Goal: Task Accomplishment & Management: Manage account settings

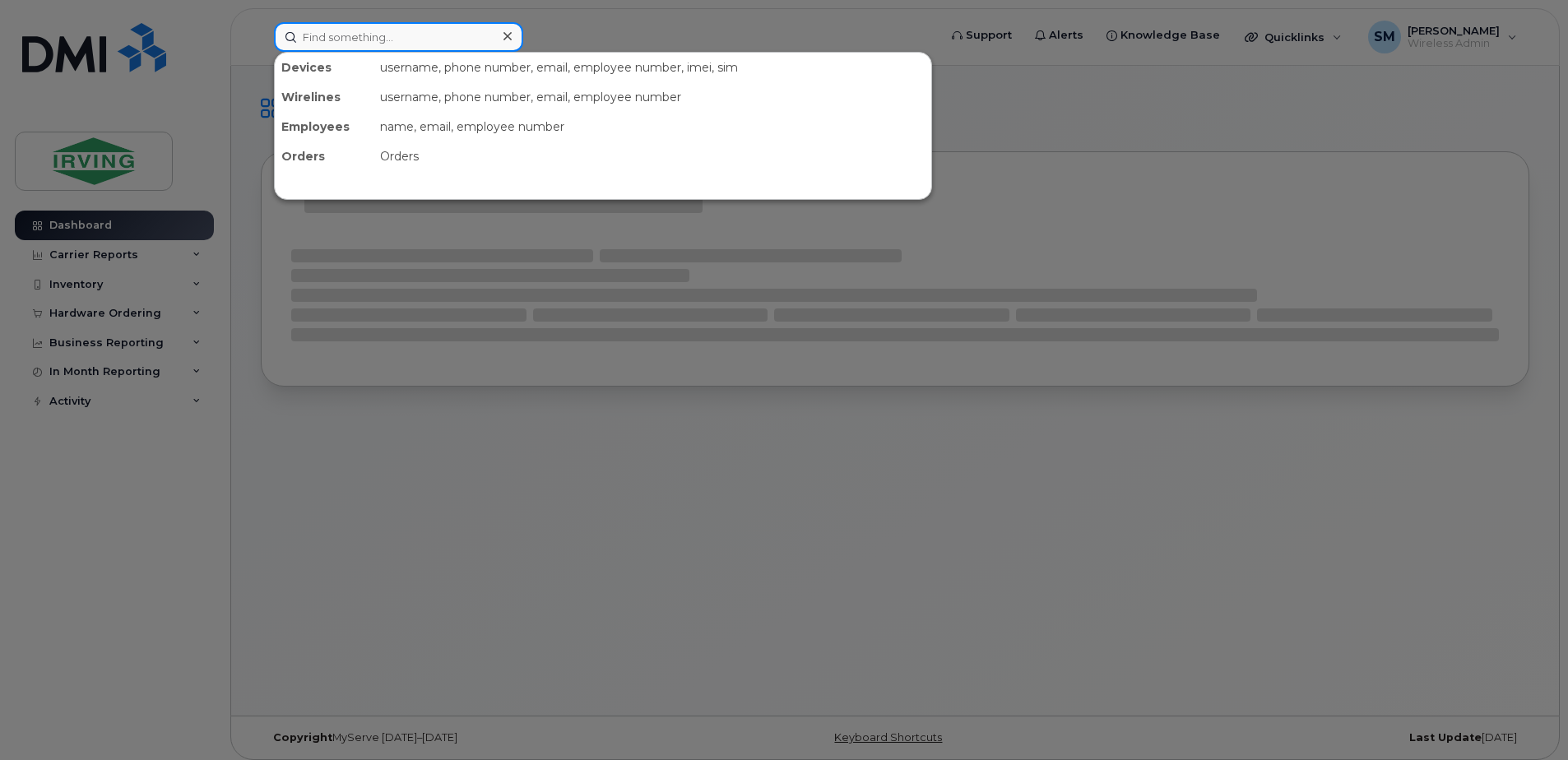
click at [365, 40] on input at bounding box center [398, 37] width 249 height 30
paste input "G79520D790FE"
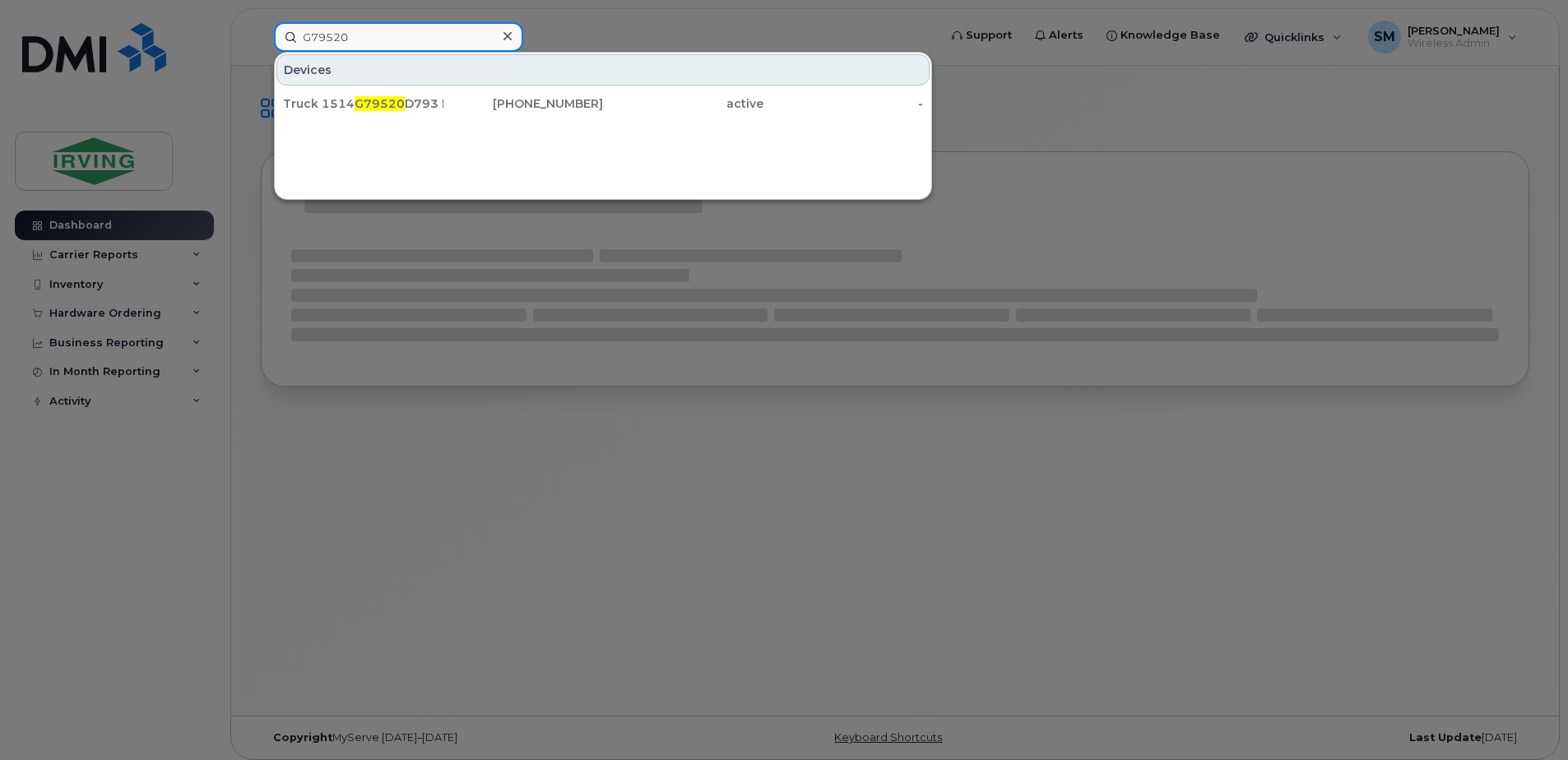
click at [362, 40] on input "G79520" at bounding box center [398, 37] width 249 height 30
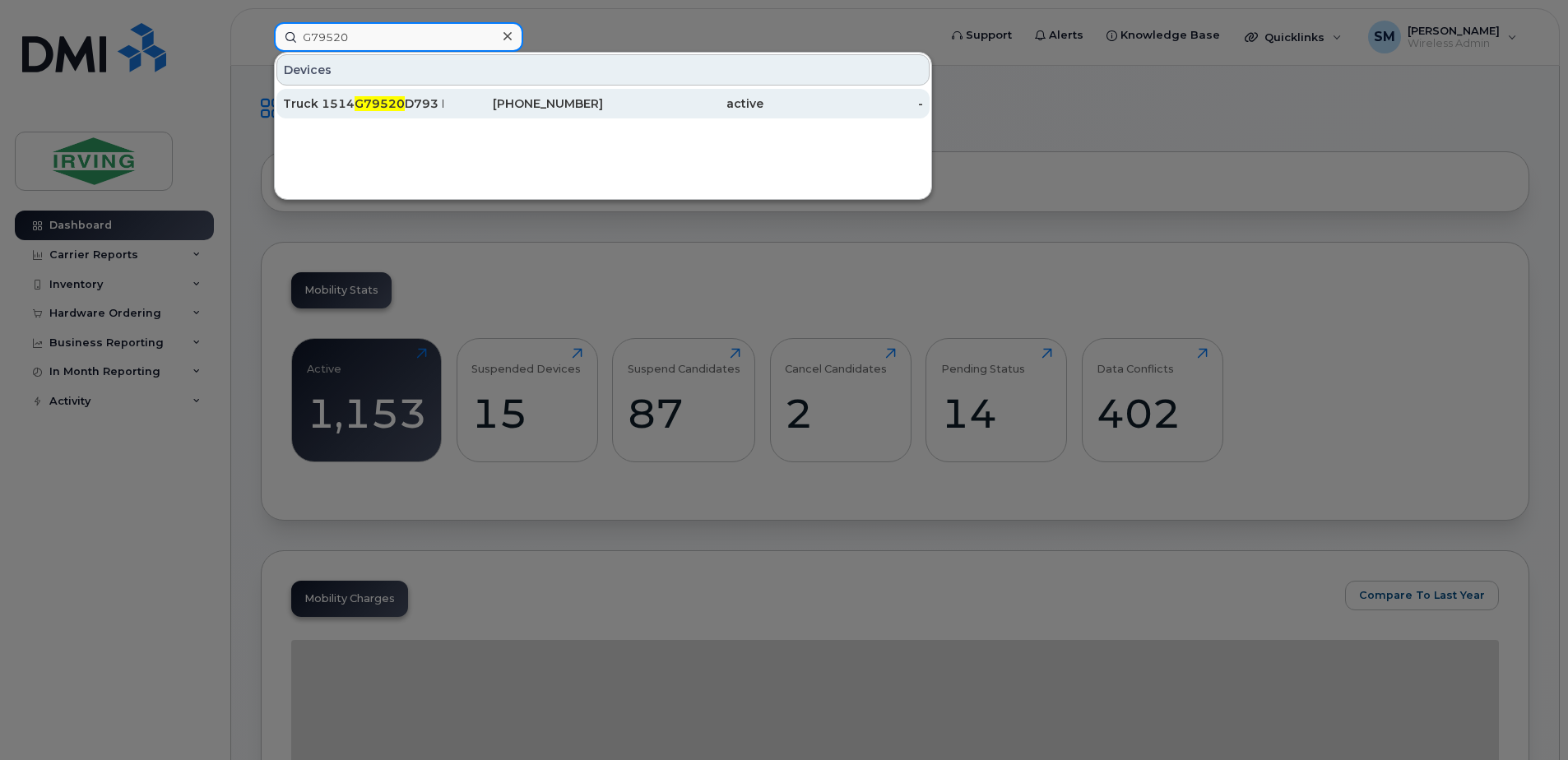
type input "G79520"
click at [615, 105] on div "active" at bounding box center [683, 104] width 160 height 17
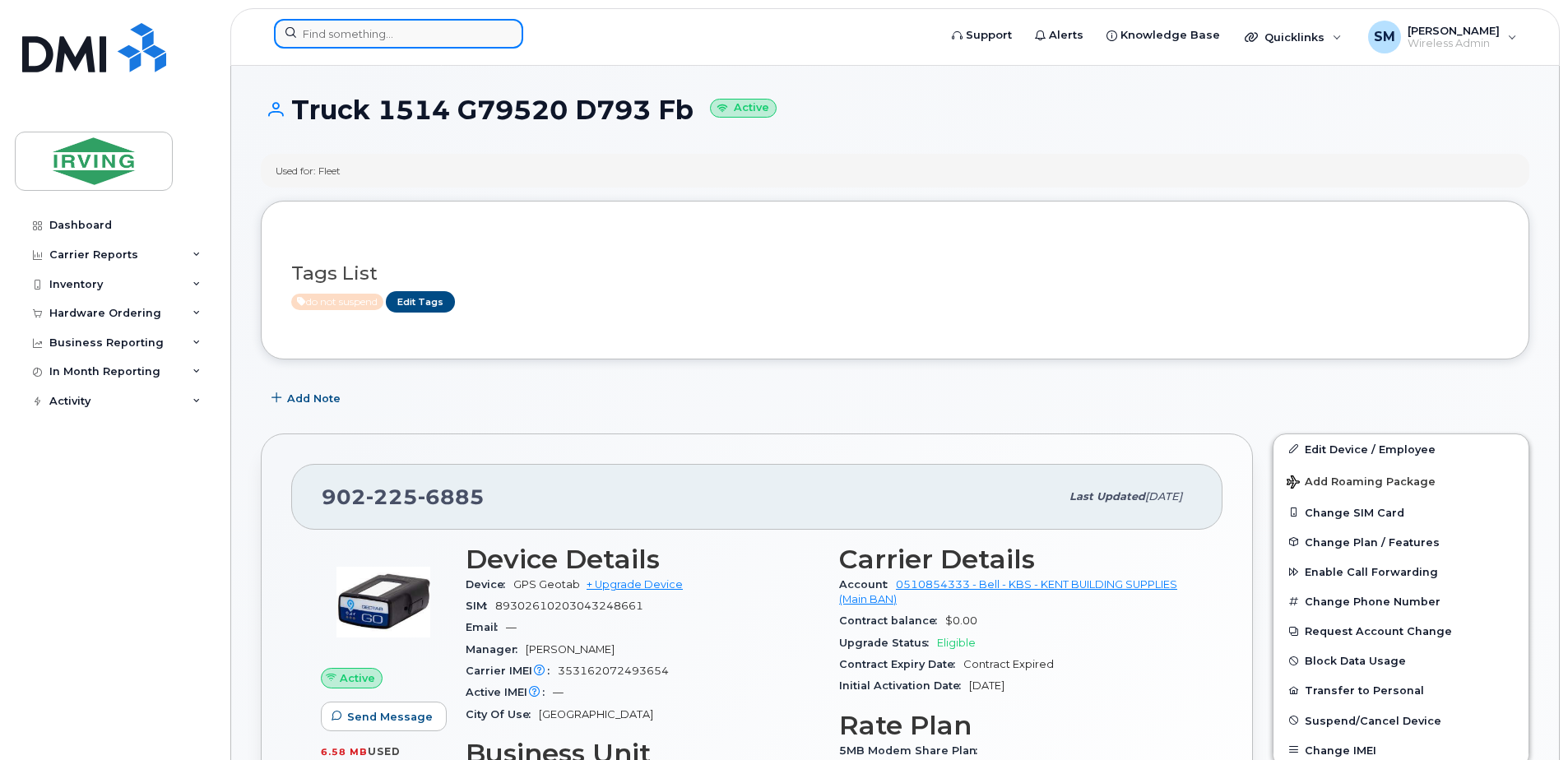
click at [391, 41] on input at bounding box center [398, 33] width 249 height 30
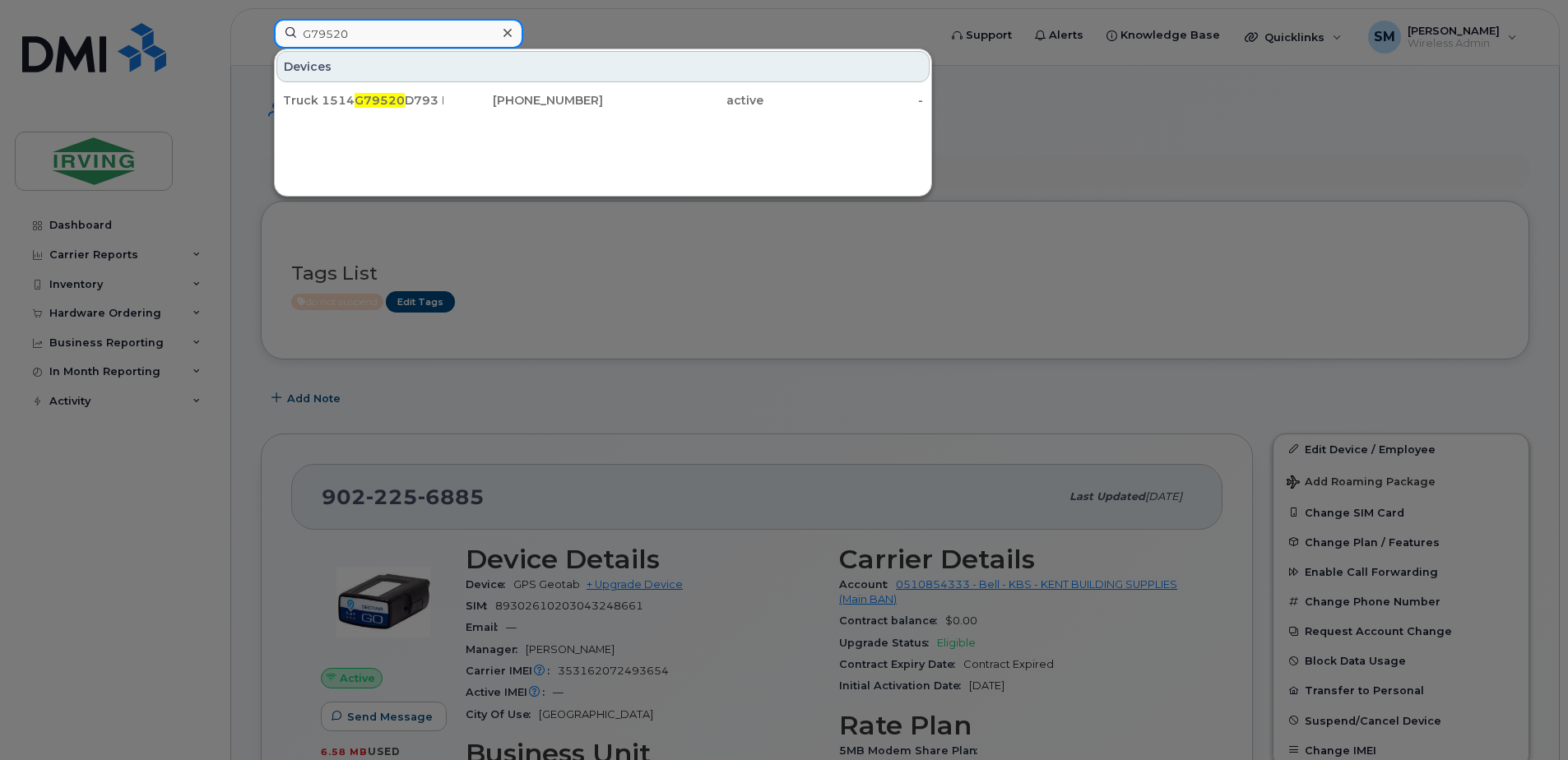
click at [317, 34] on input "G79520" at bounding box center [398, 33] width 249 height 30
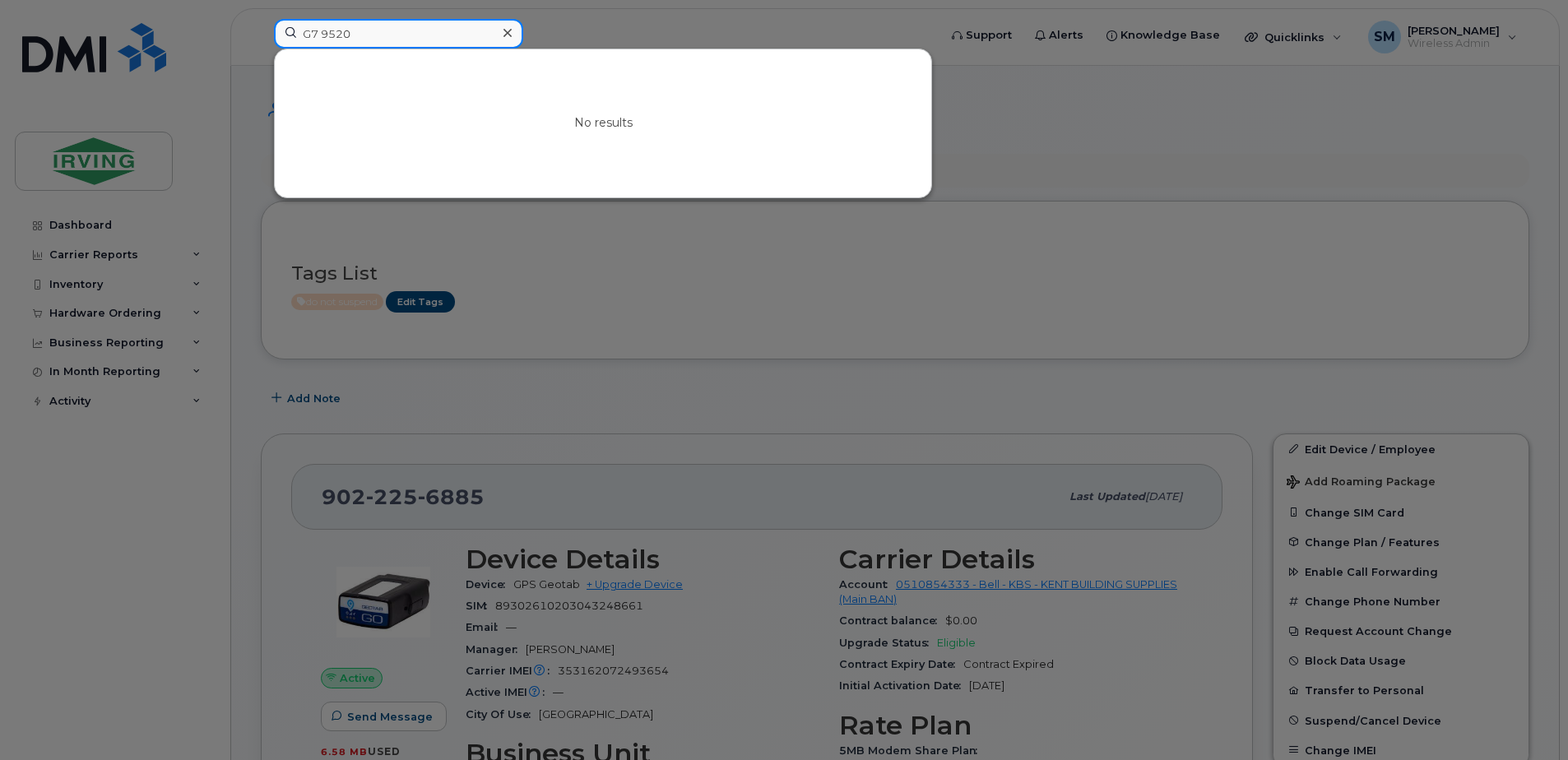
drag, startPoint x: 370, startPoint y: 31, endPoint x: 322, endPoint y: 31, distance: 48.0
click at [322, 31] on input "G7 9520" at bounding box center [398, 33] width 249 height 30
type input "G"
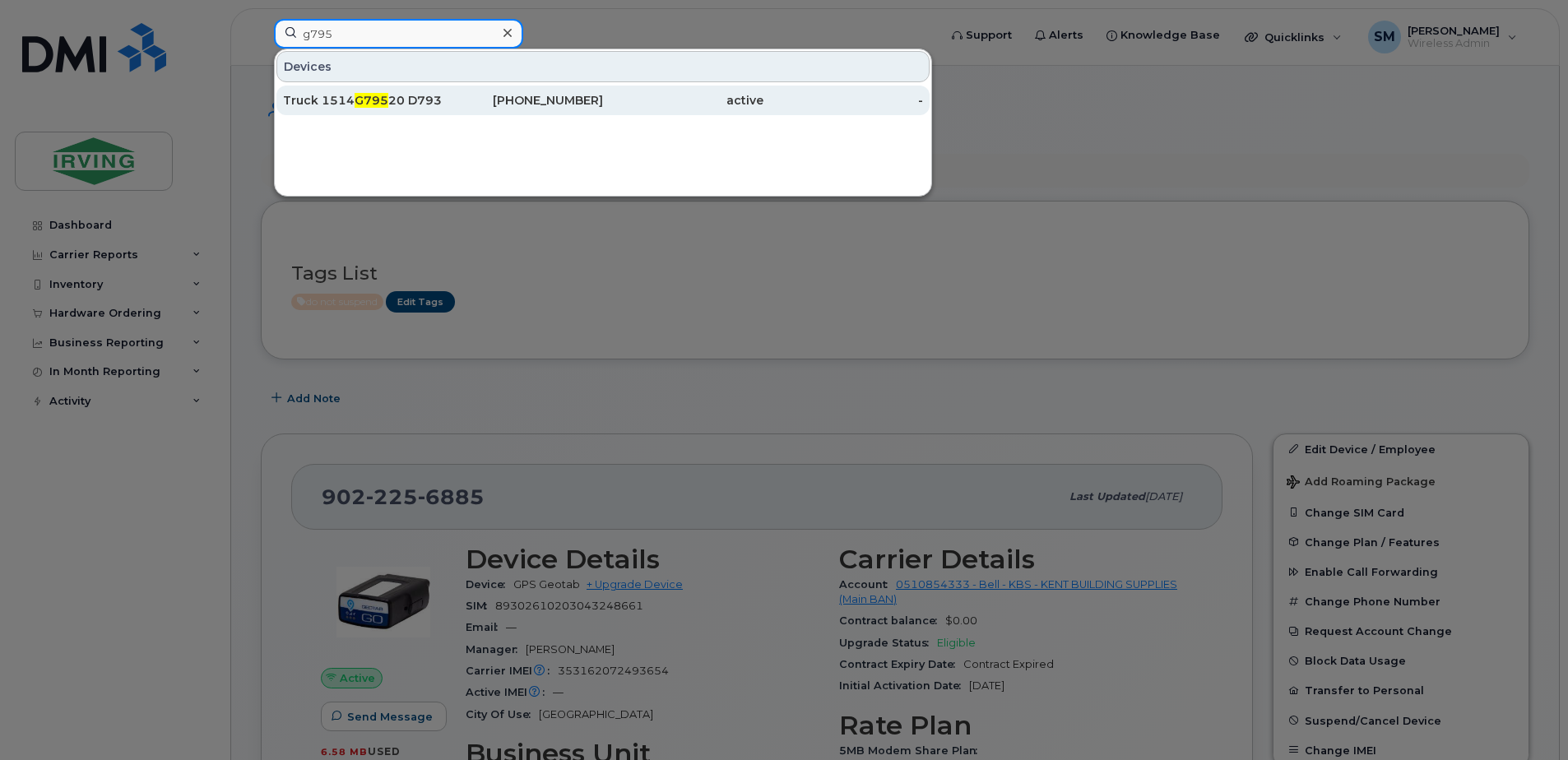
type input "g795"
click at [344, 98] on div "Truck 1514 G795 20 D793 Fb" at bounding box center [363, 101] width 160 height 17
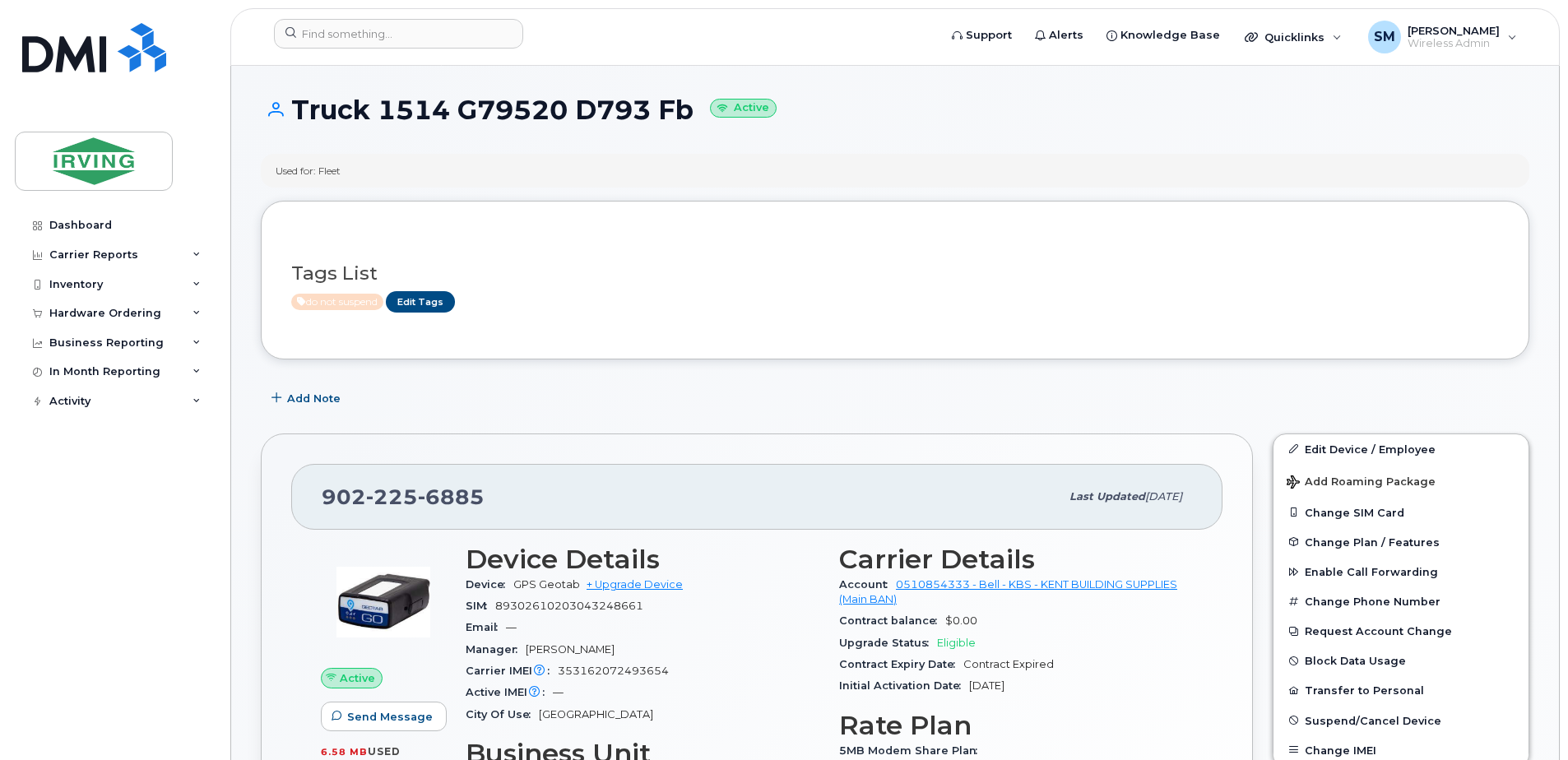
drag, startPoint x: 699, startPoint y: 114, endPoint x: 470, endPoint y: 109, distance: 229.1
click at [470, 109] on h1 "Truck 1514 G79520 D793 Fb Active" at bounding box center [895, 109] width 1268 height 29
drag, startPoint x: 470, startPoint y: 109, endPoint x: 537, endPoint y: 113, distance: 67.1
copy h1 "79520 D793 Fb"
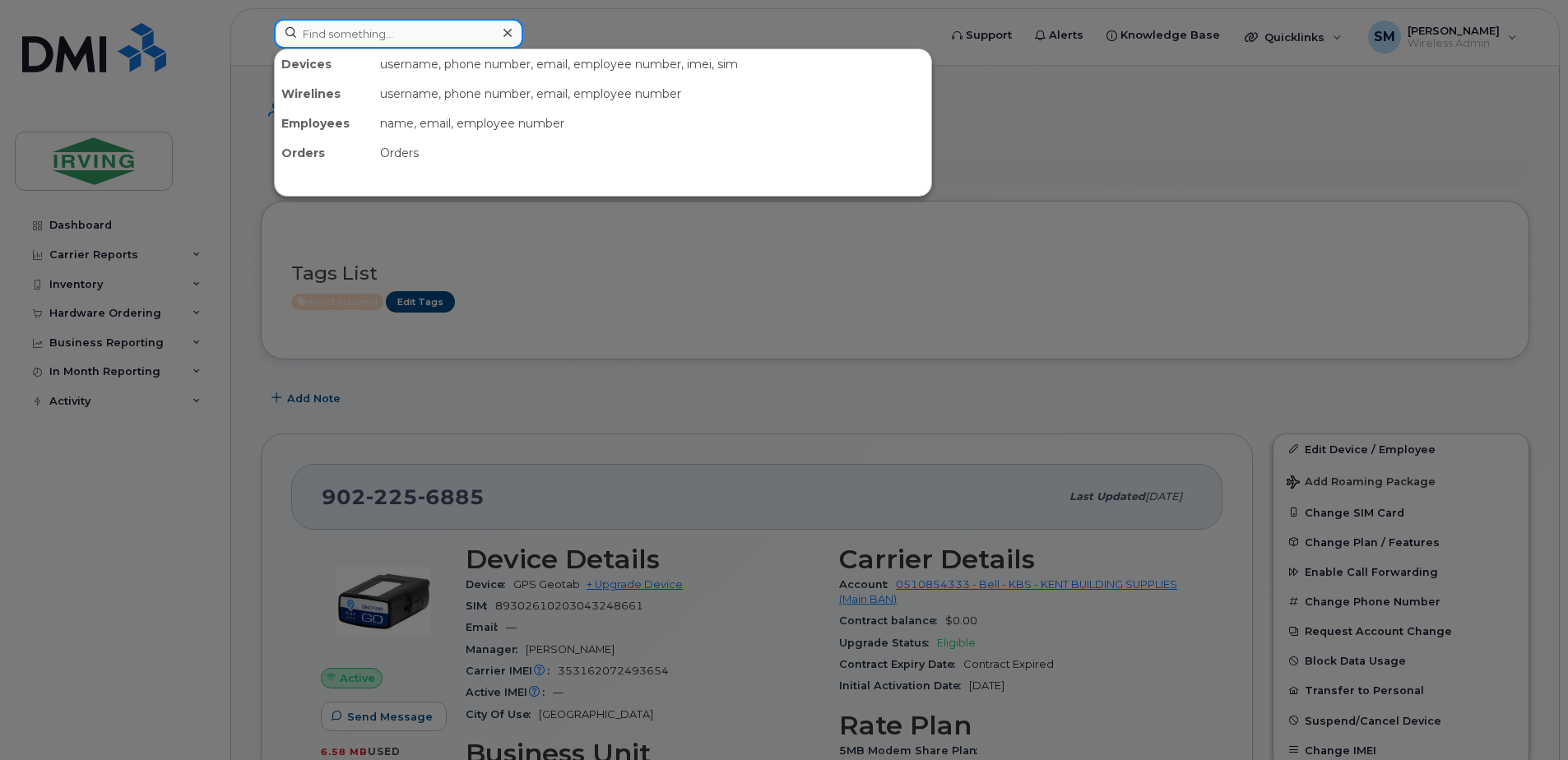
click at [419, 31] on input at bounding box center [398, 33] width 249 height 30
paste input "79520 D793 Fb"
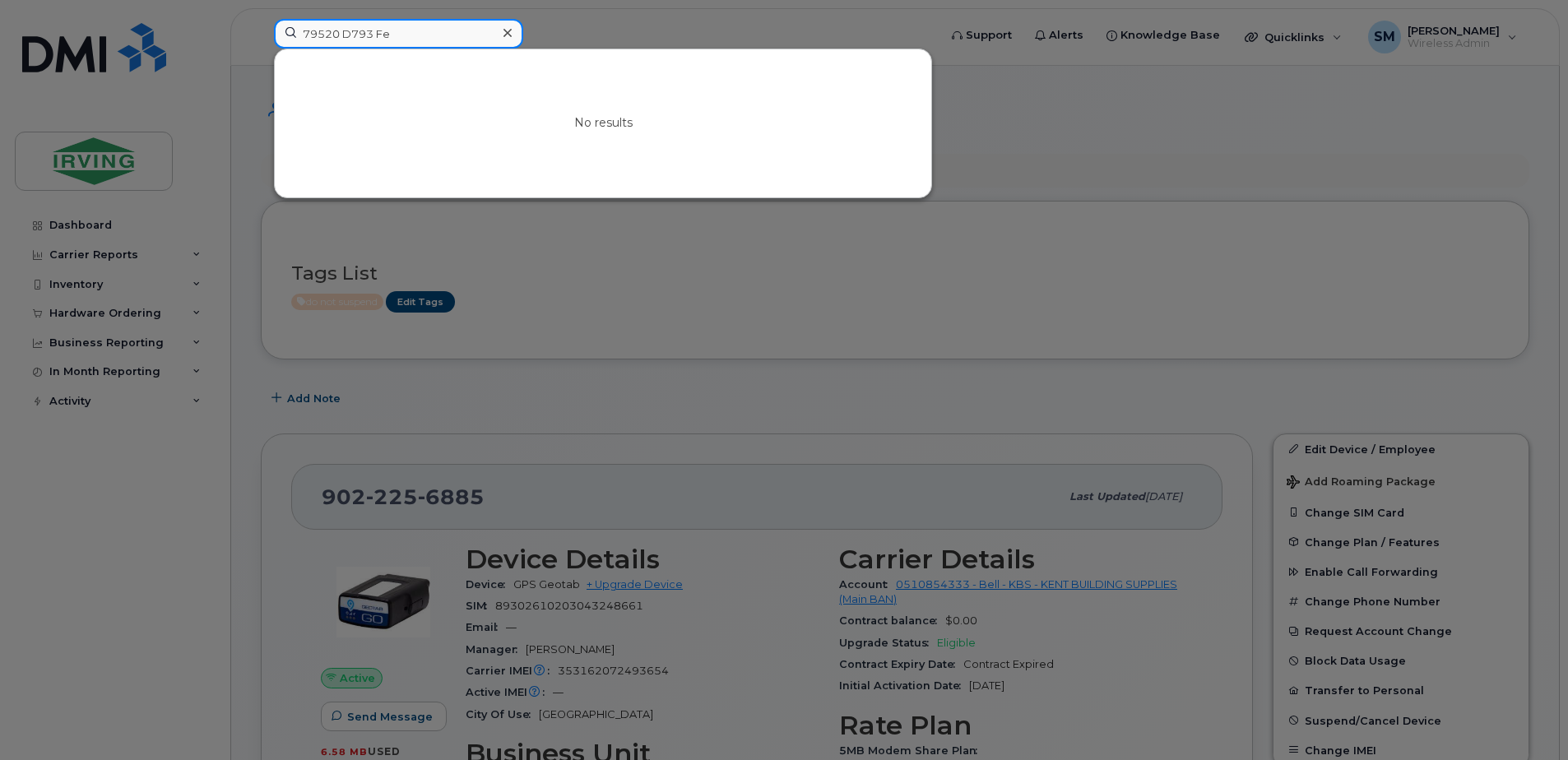
click at [300, 33] on input "79520 D793 Fe" at bounding box center [398, 33] width 249 height 30
type input "g79520 D793 Fe"
drag, startPoint x: 411, startPoint y: 40, endPoint x: 274, endPoint y: 33, distance: 137.2
click at [274, 33] on input "g79520 D793 Fe" at bounding box center [398, 33] width 249 height 30
paste input "G76920D78F03"
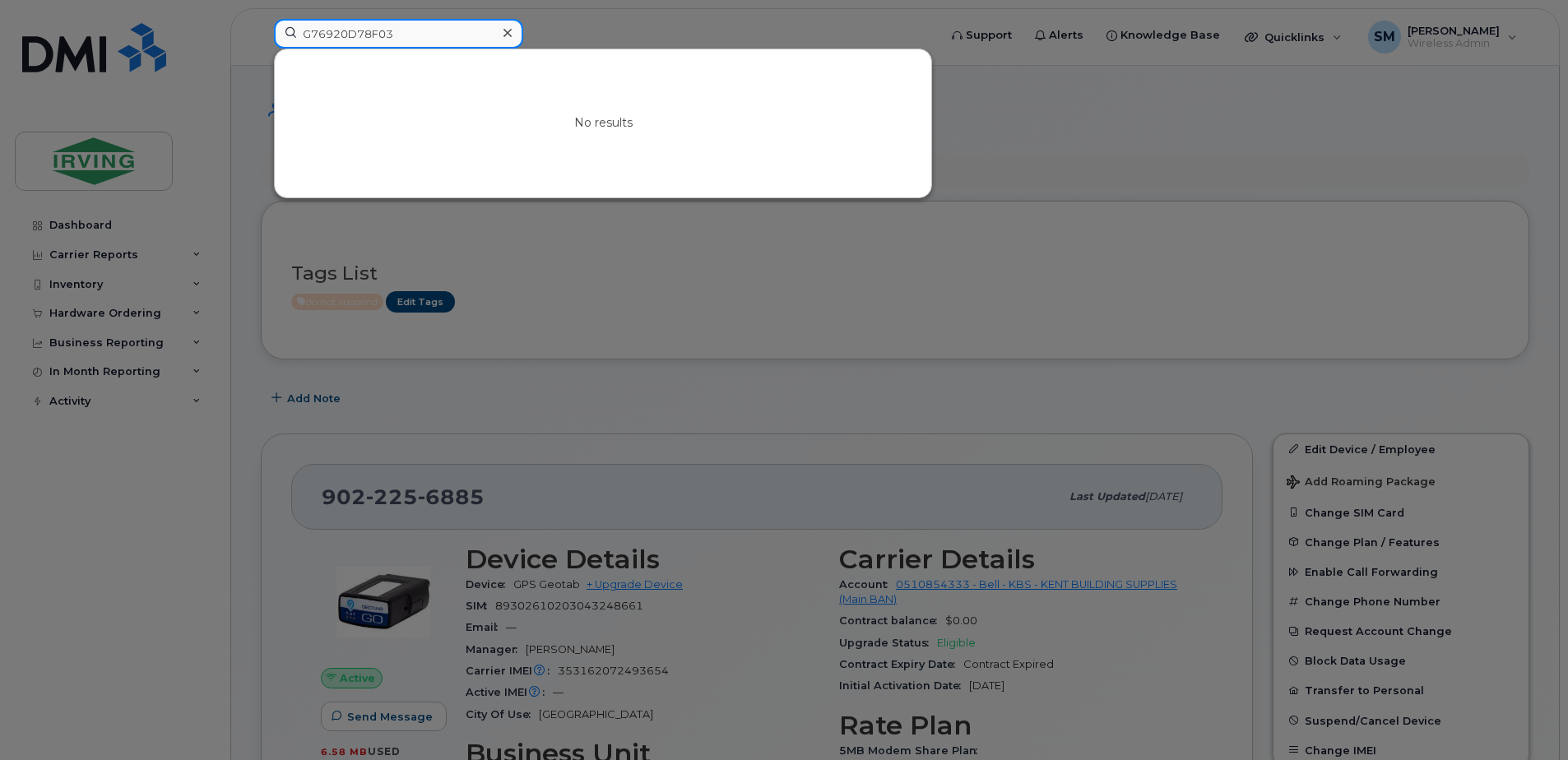
drag, startPoint x: 406, startPoint y: 31, endPoint x: 322, endPoint y: 48, distance: 85.7
click at [322, 48] on input "G76920D78F03" at bounding box center [398, 33] width 249 height 30
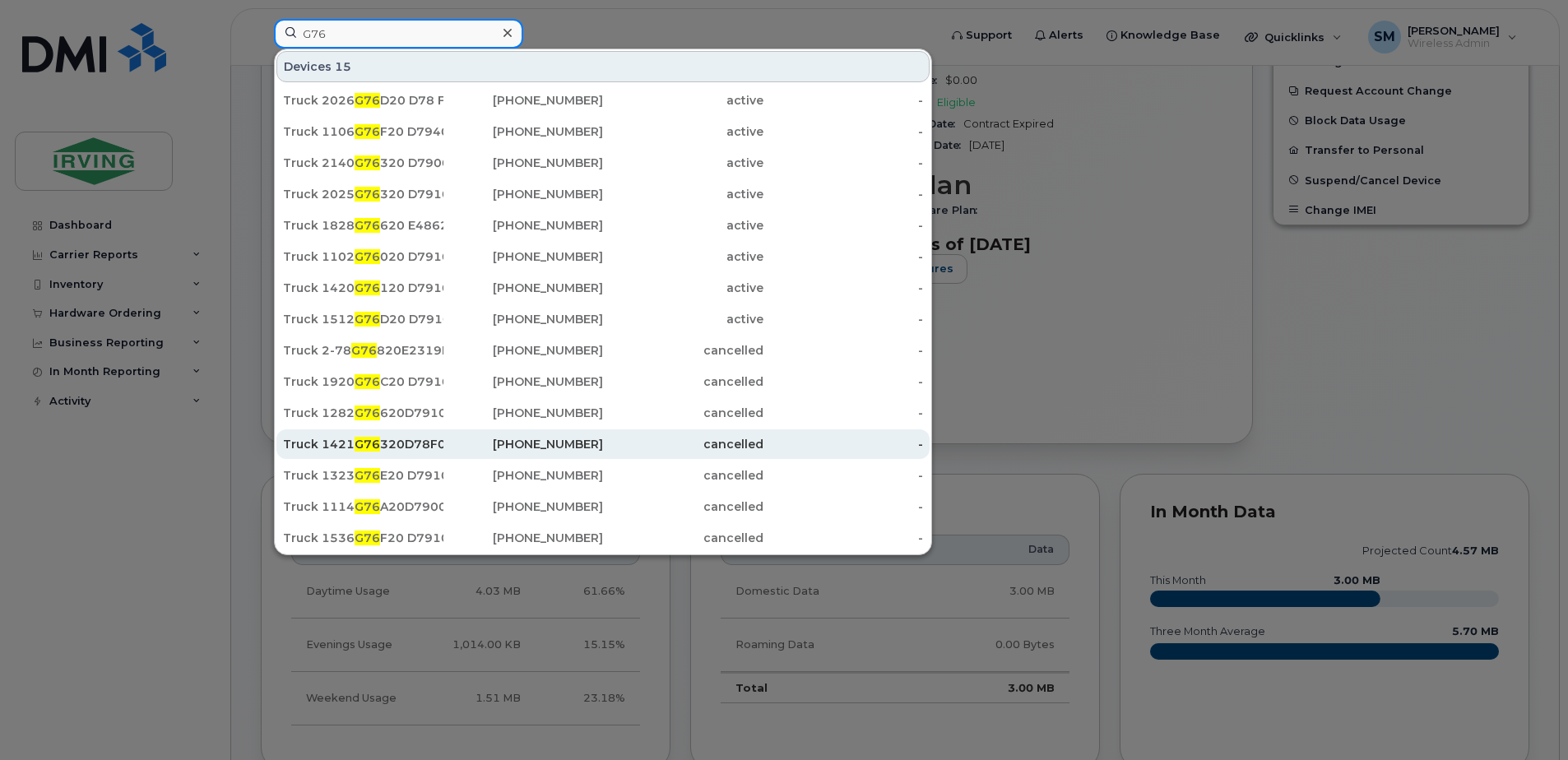
scroll to position [494, 0]
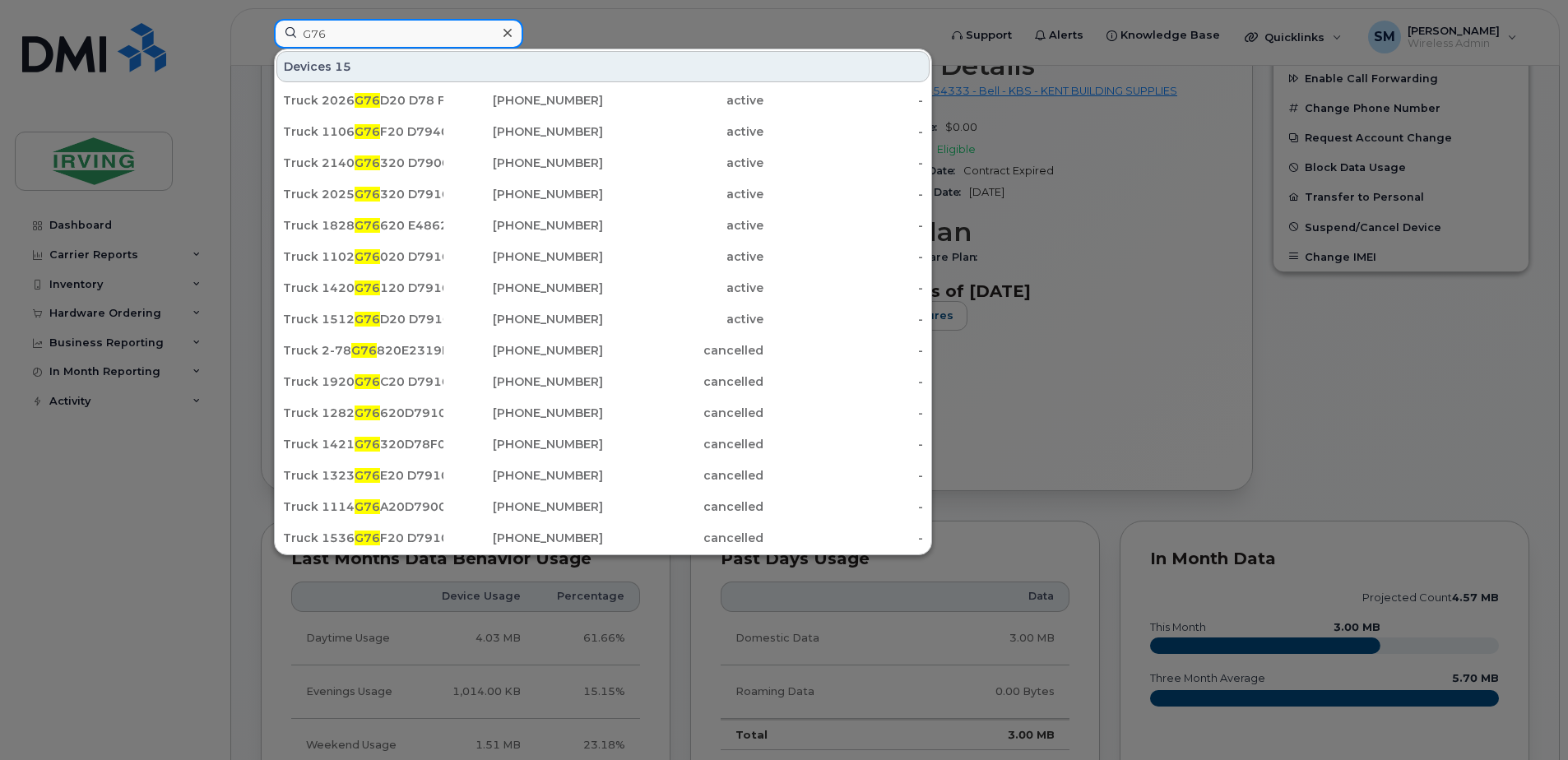
click at [322, 28] on input "G76" at bounding box center [398, 33] width 249 height 30
click at [361, 28] on input "G76" at bounding box center [398, 33] width 249 height 30
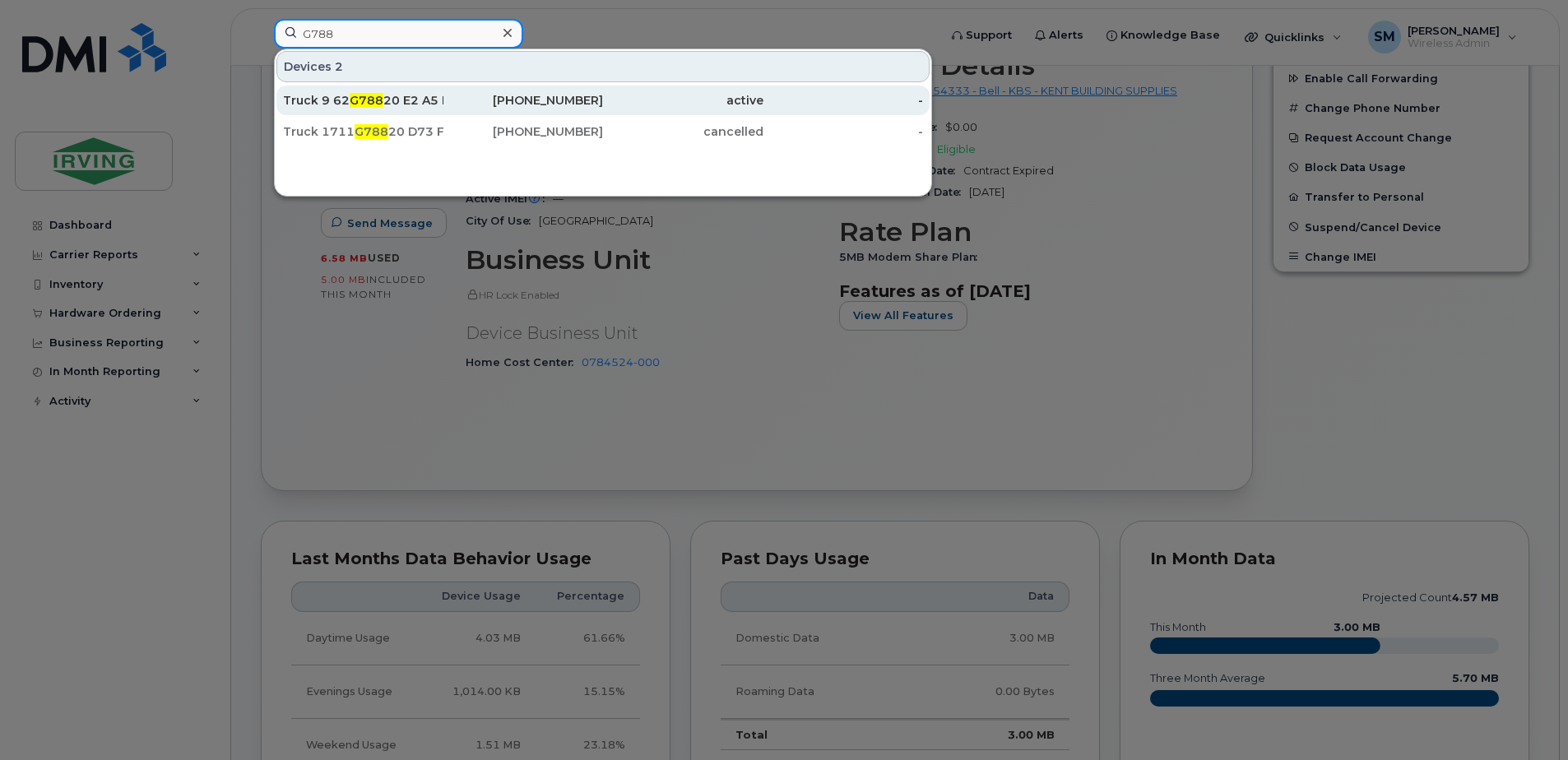
type input "G788"
click at [393, 99] on div "Truck 9 62 G788 20 E2 A5 E9" at bounding box center [363, 101] width 160 height 17
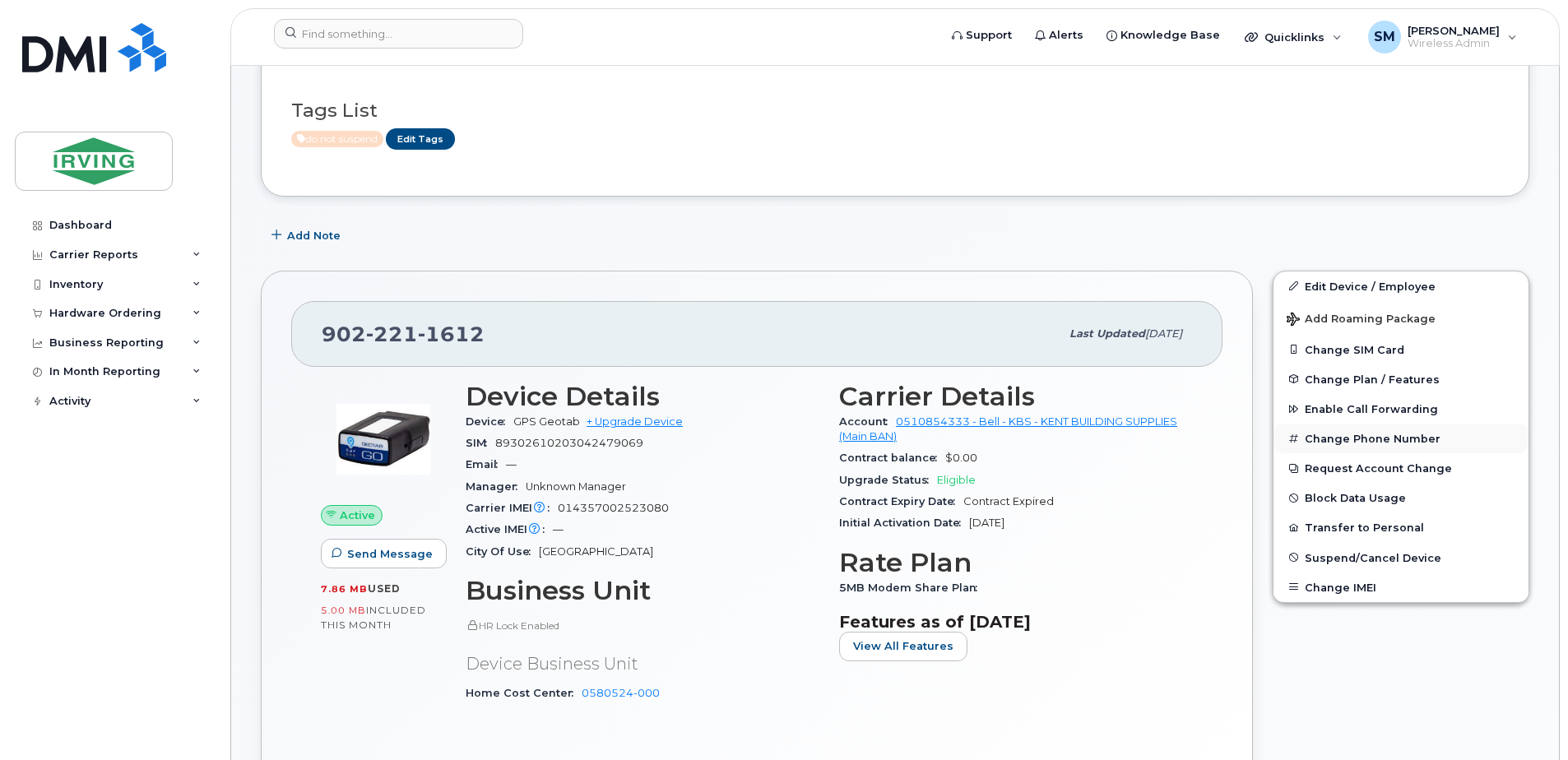
scroll to position [165, 0]
click at [1352, 550] on span "Suspend/Cancel Device" at bounding box center [1373, 555] width 137 height 12
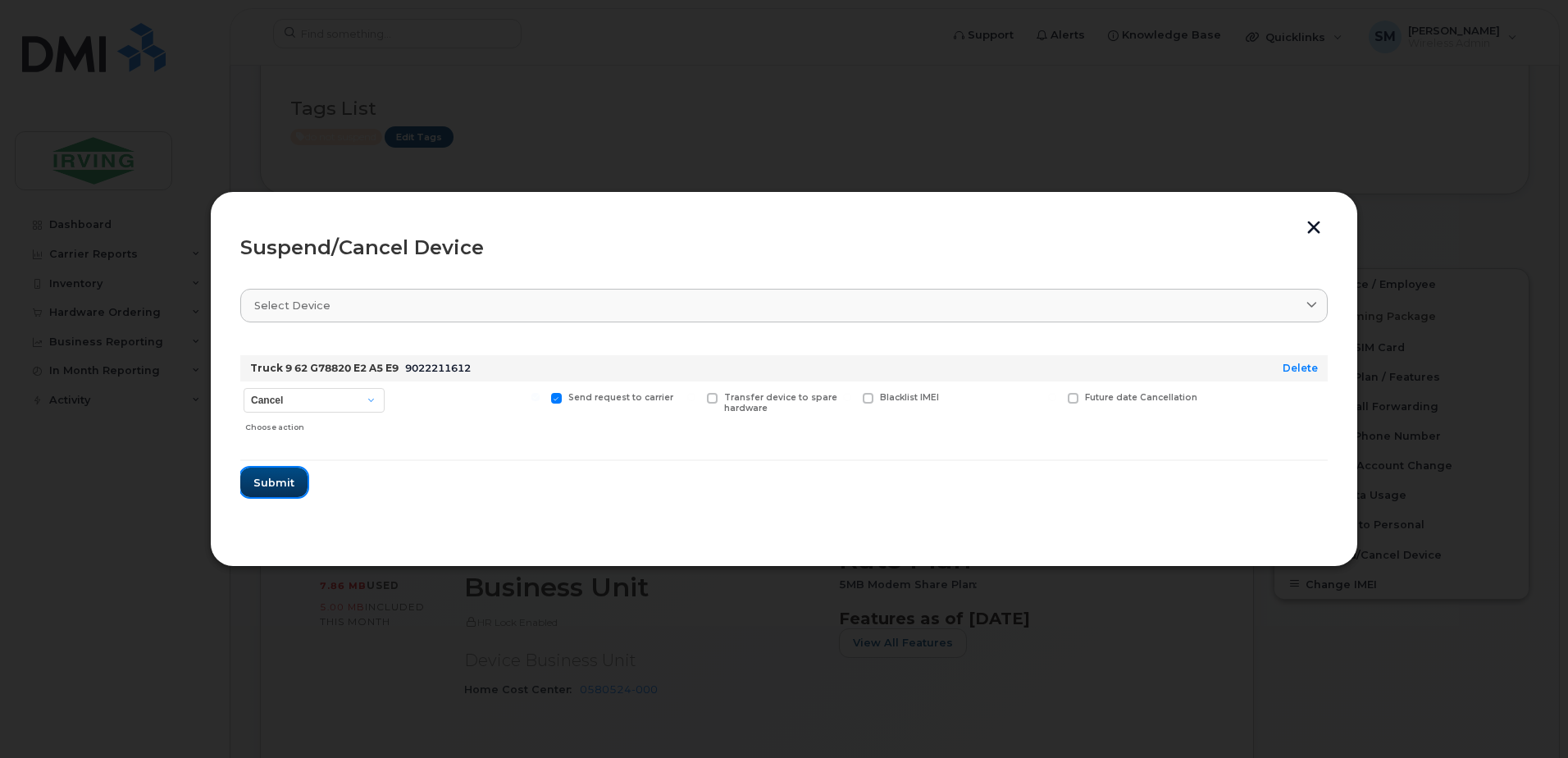
click at [270, 476] on span "Submit" at bounding box center [274, 482] width 41 height 16
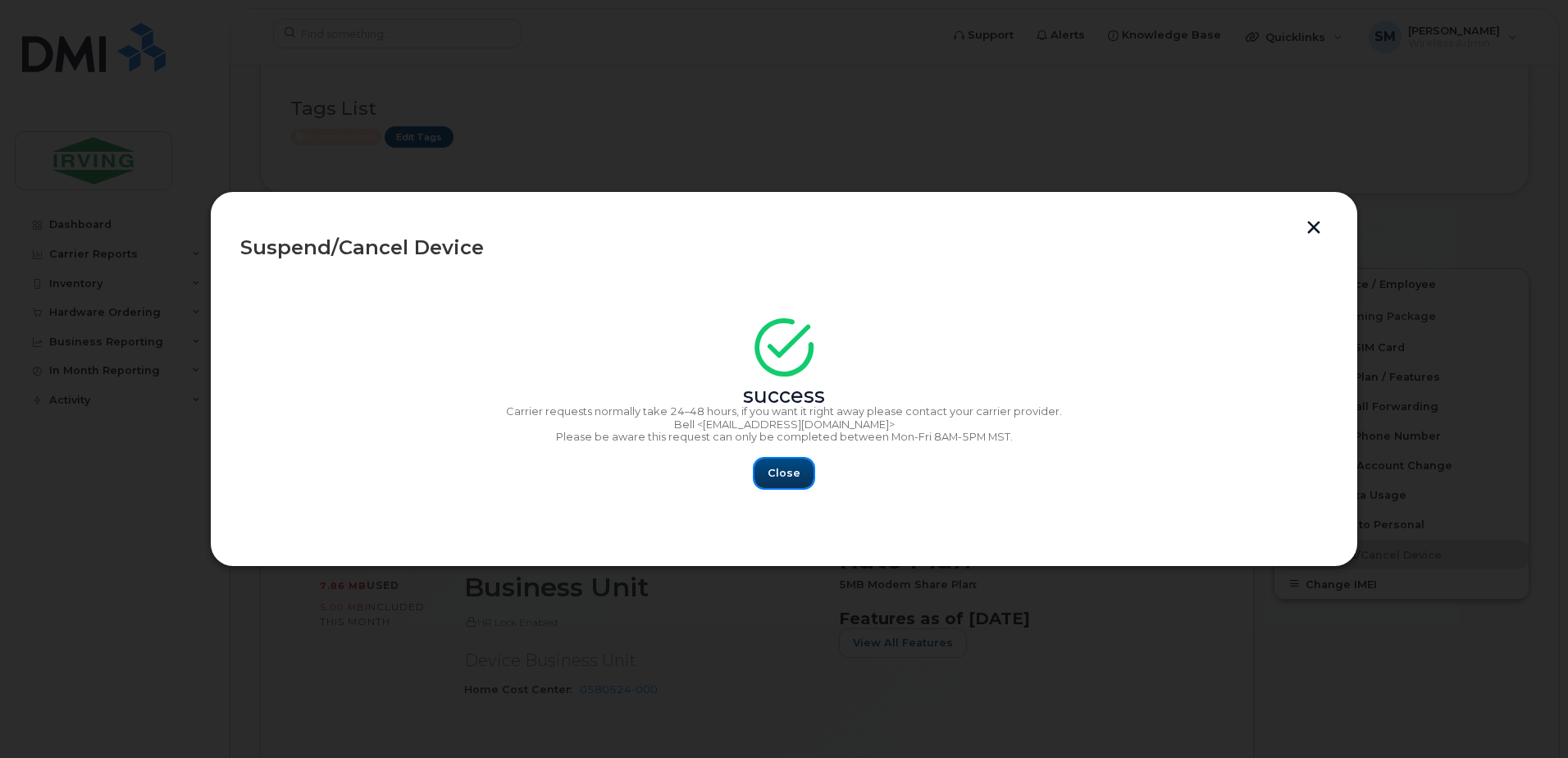
click at [799, 470] on button "Close" at bounding box center [784, 473] width 59 height 30
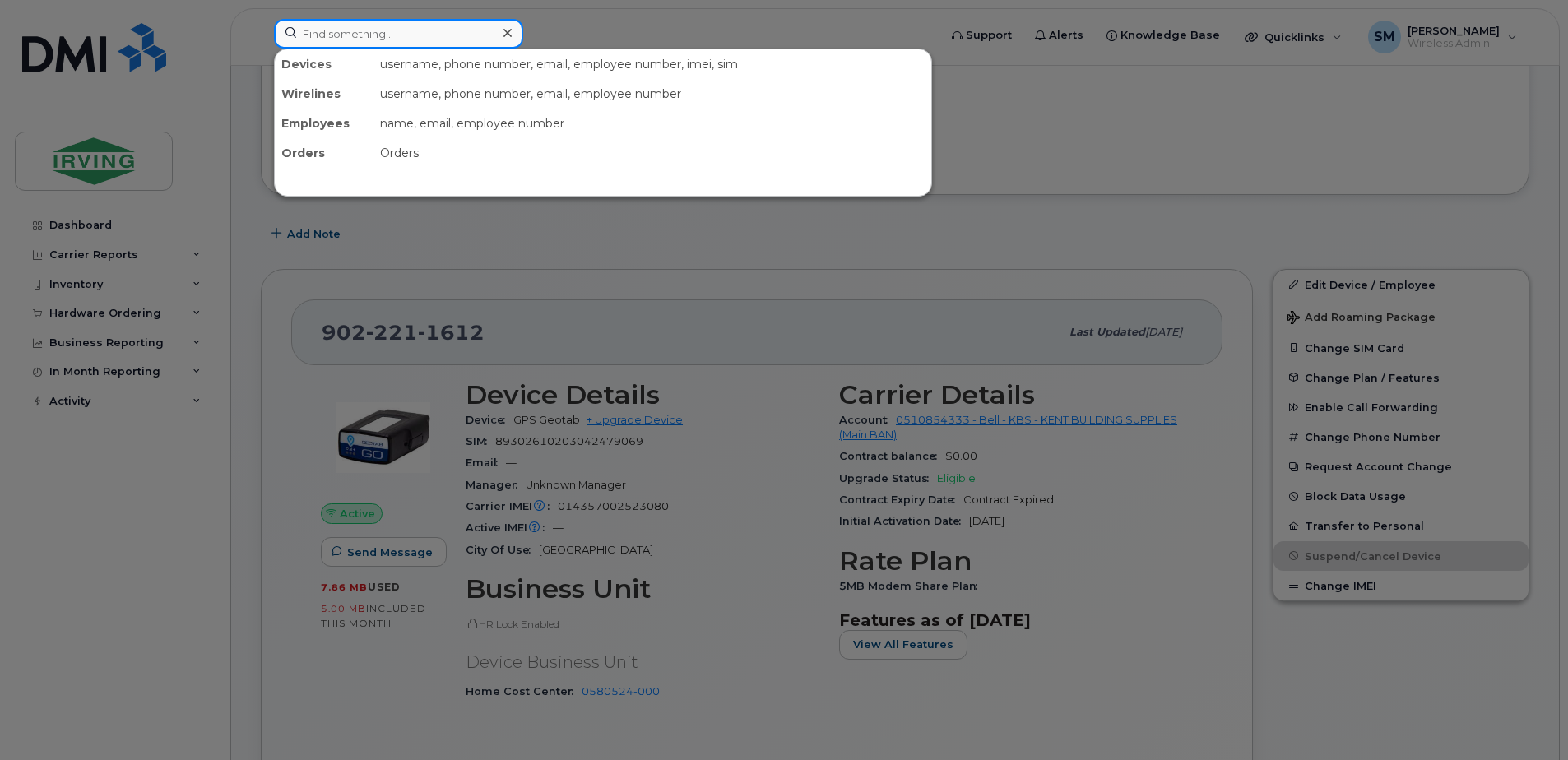
click at [341, 32] on input at bounding box center [398, 33] width 249 height 30
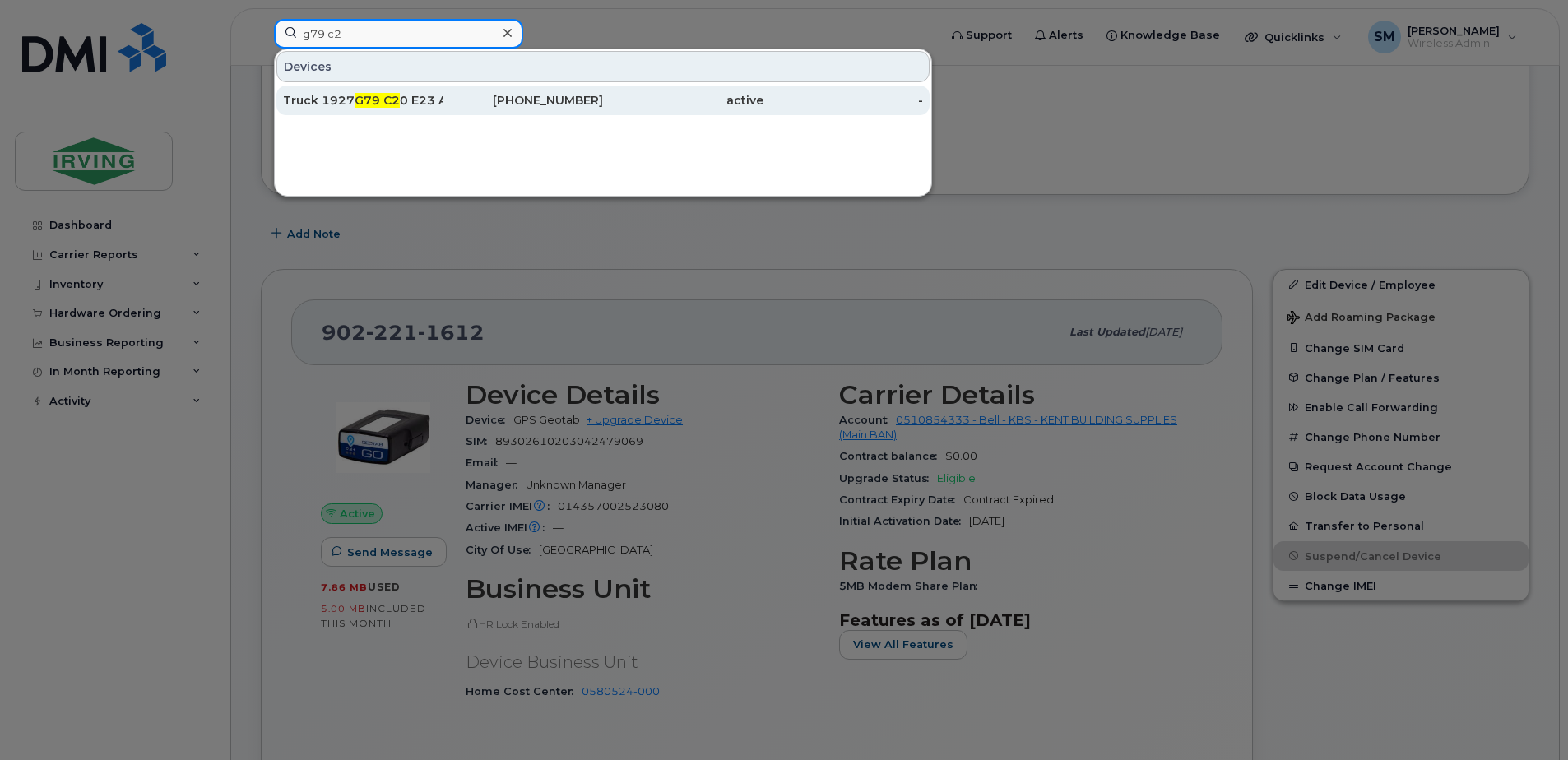
type input "g79 c2"
click at [659, 91] on div "active" at bounding box center [683, 100] width 160 height 30
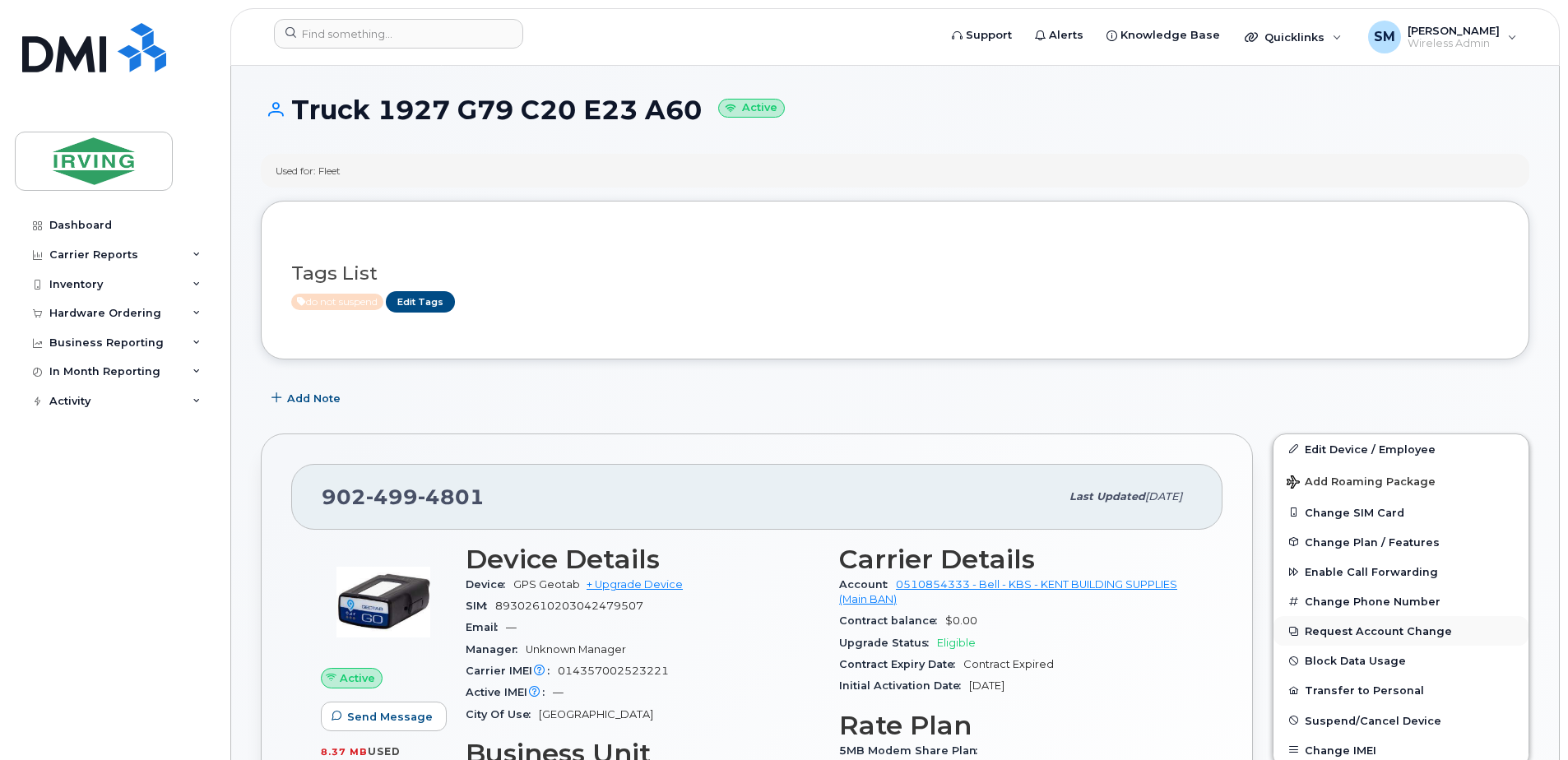
scroll to position [82, 0]
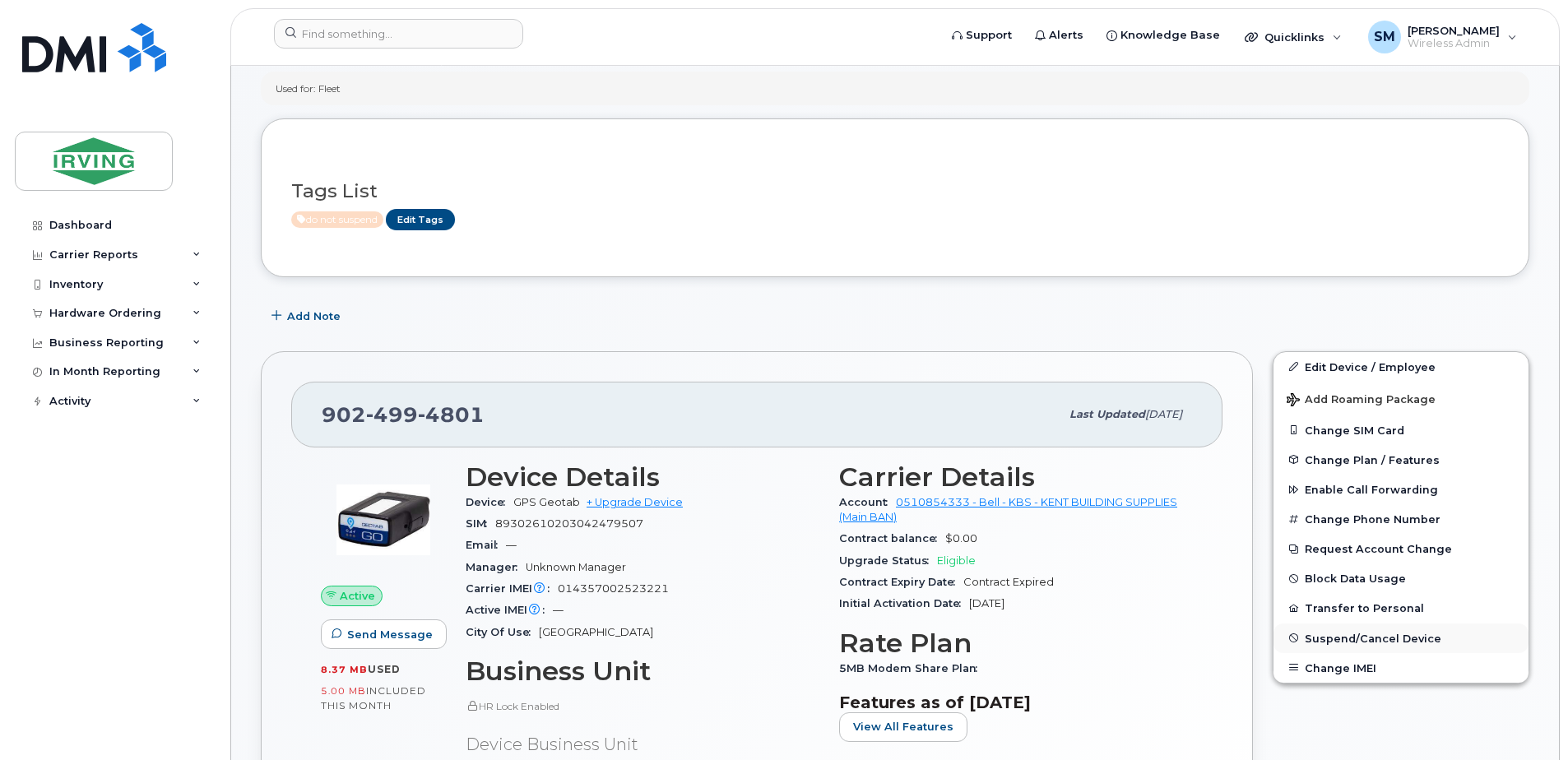
click at [1354, 641] on span "Suspend/Cancel Device" at bounding box center [1373, 637] width 137 height 12
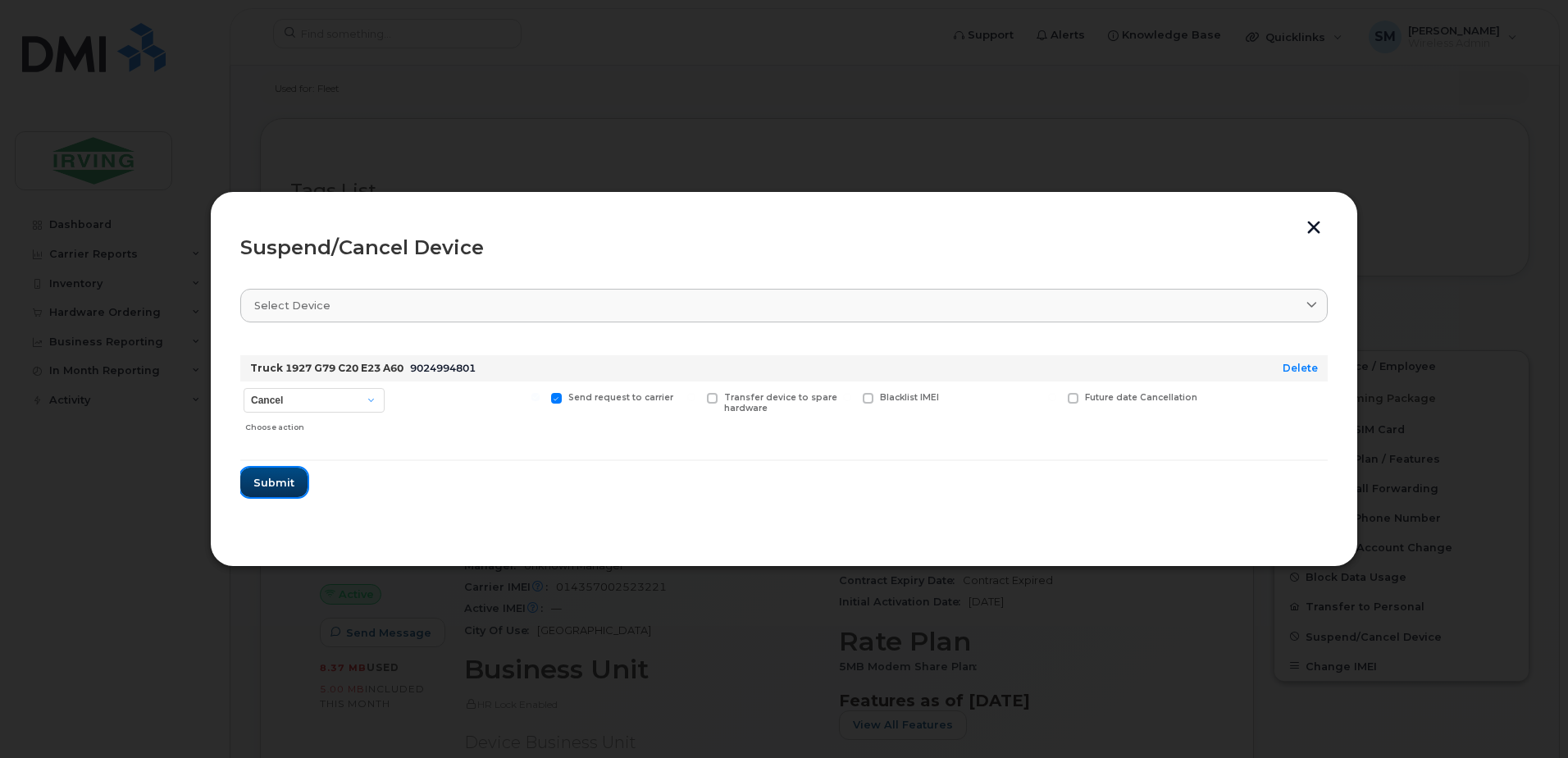
click at [293, 479] on button "Submit" at bounding box center [274, 482] width 67 height 30
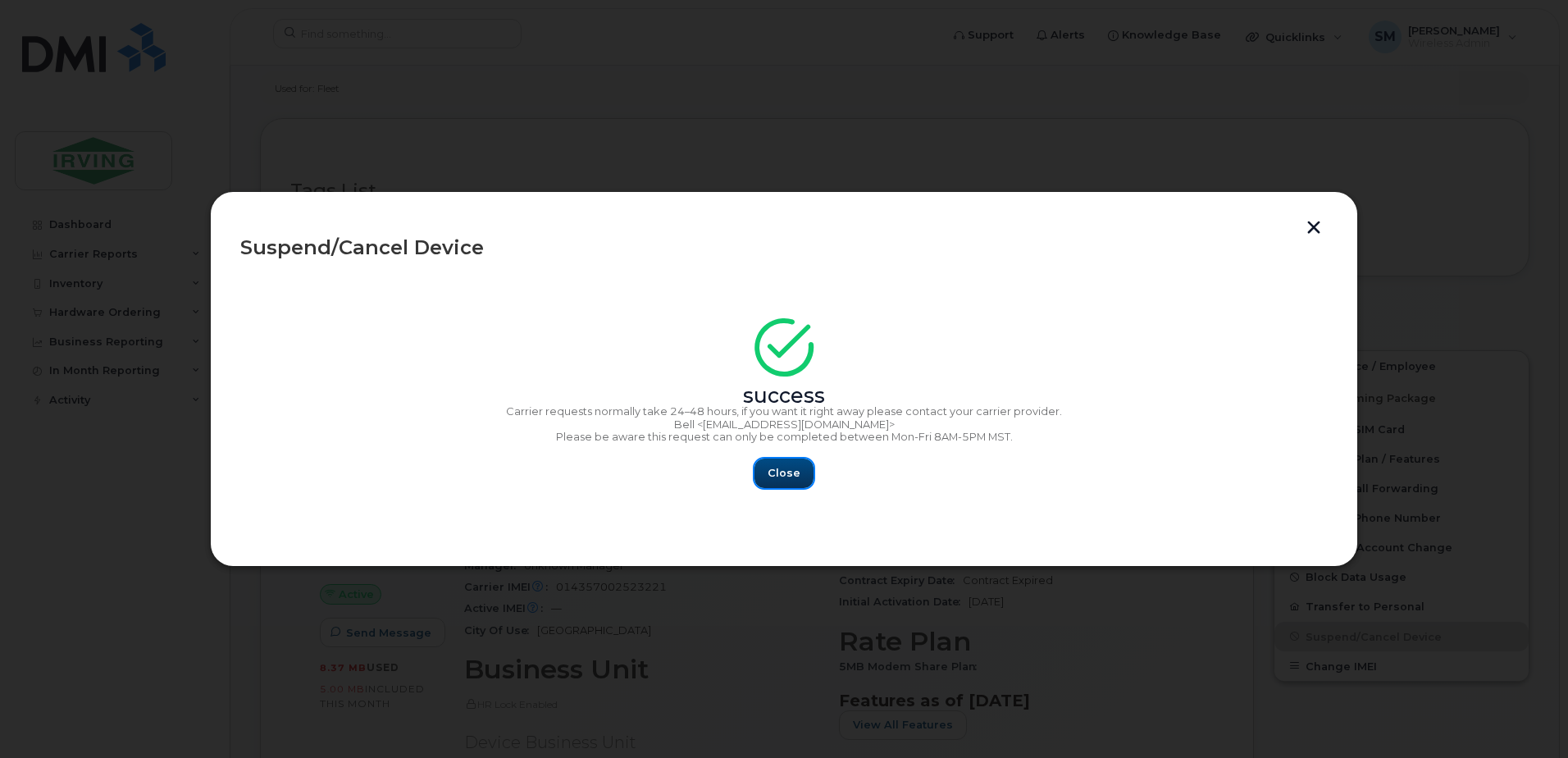
click at [776, 470] on span "Close" at bounding box center [784, 472] width 33 height 16
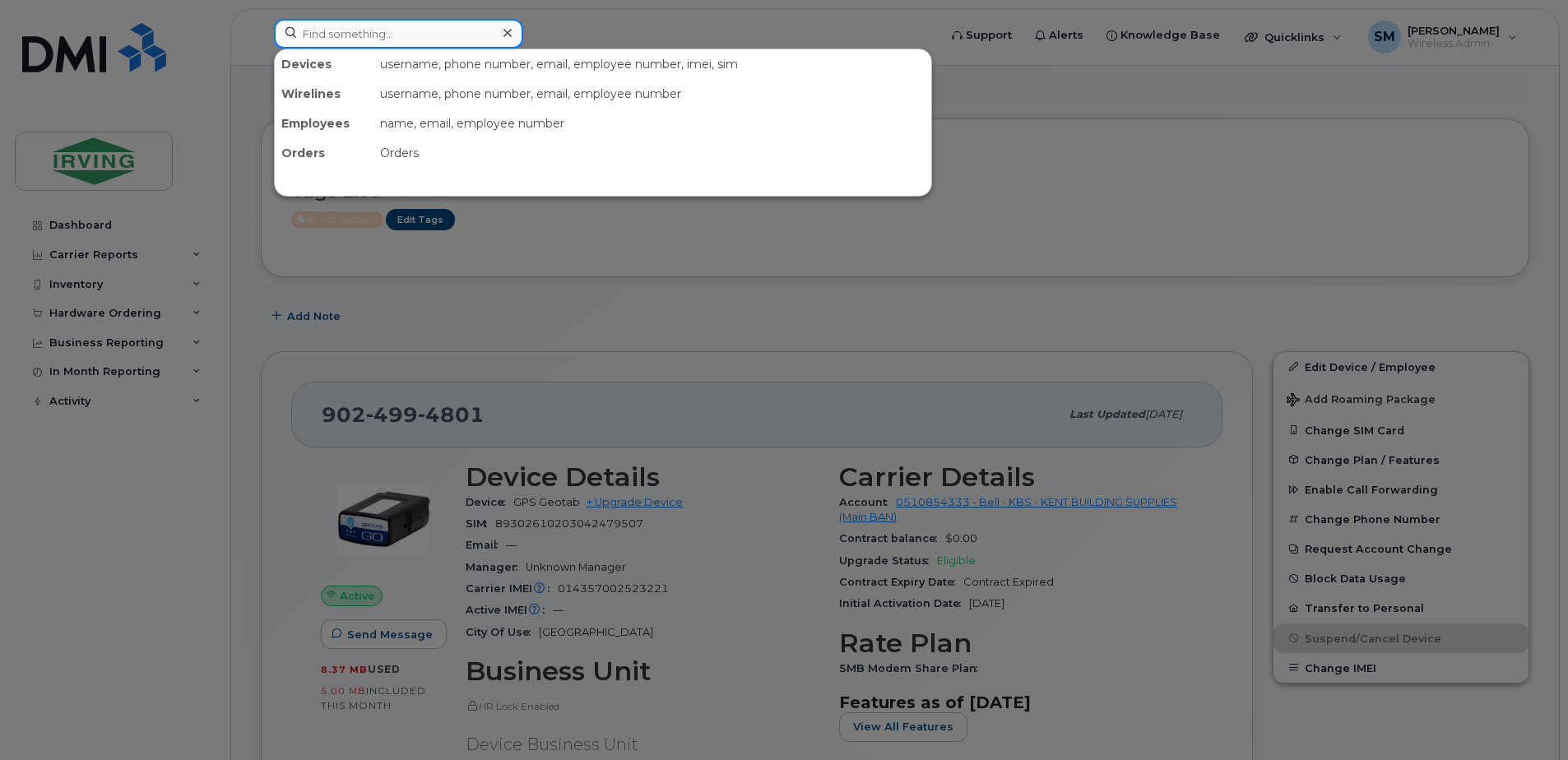
click at [362, 48] on div "Devices username, phone number, email, employee number, imei, sim Wirelines use…" at bounding box center [600, 33] width 653 height 30
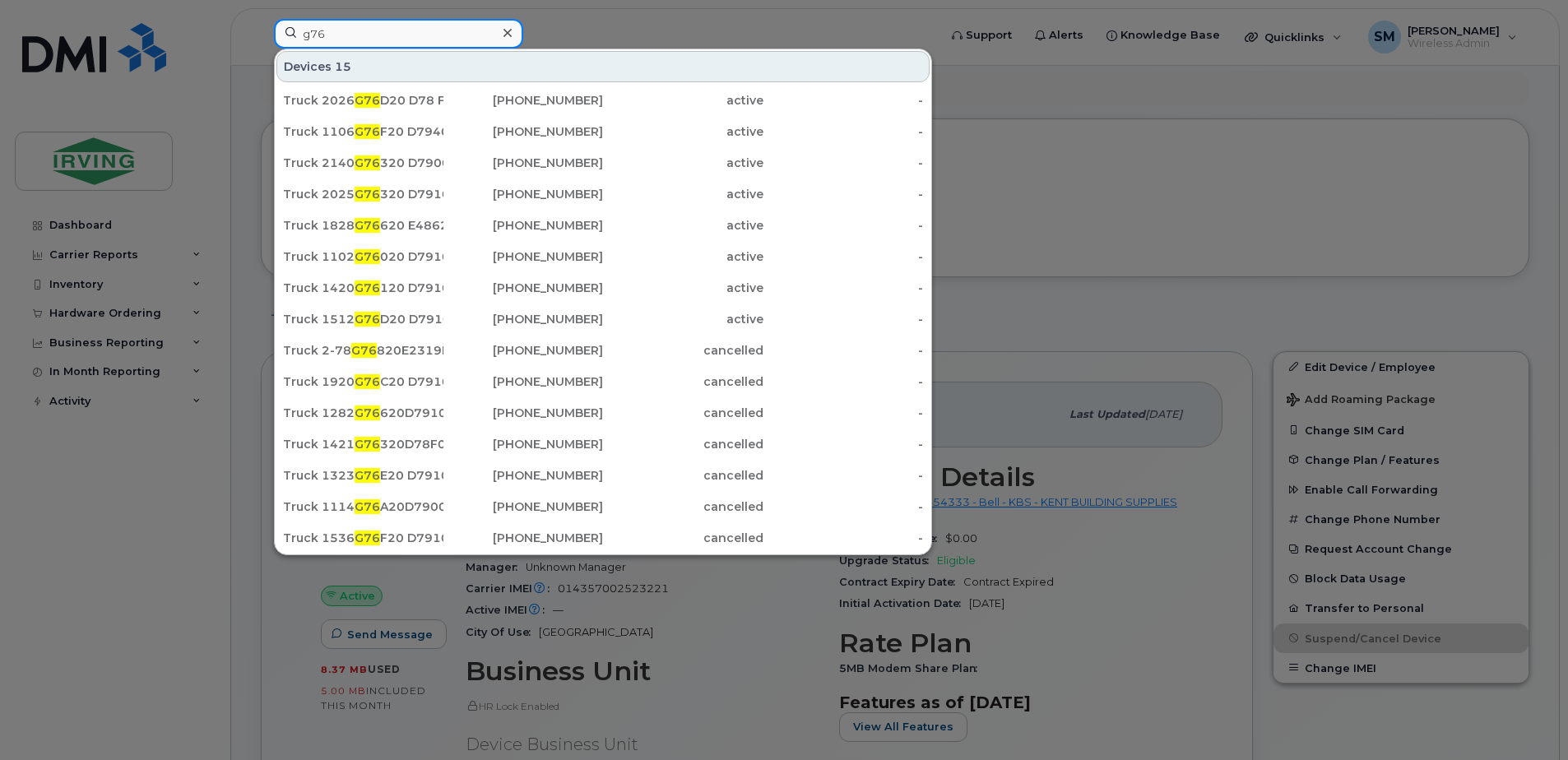
click at [382, 37] on input "g76" at bounding box center [398, 33] width 249 height 30
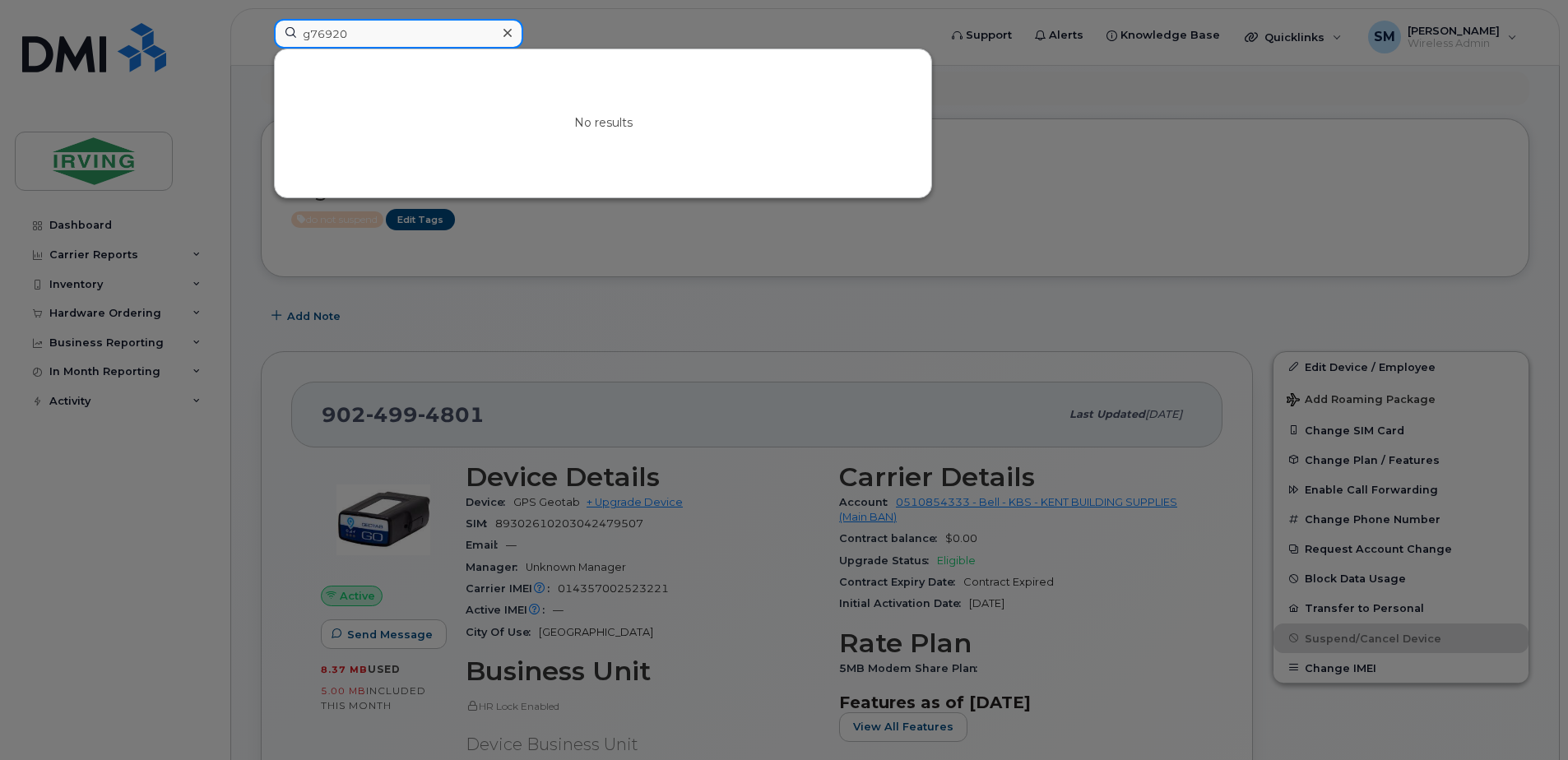
click at [315, 31] on input "g76920" at bounding box center [398, 33] width 249 height 30
drag, startPoint x: 366, startPoint y: 35, endPoint x: 327, endPoint y: 33, distance: 39.1
click at [327, 33] on input "G76920" at bounding box center [398, 33] width 249 height 30
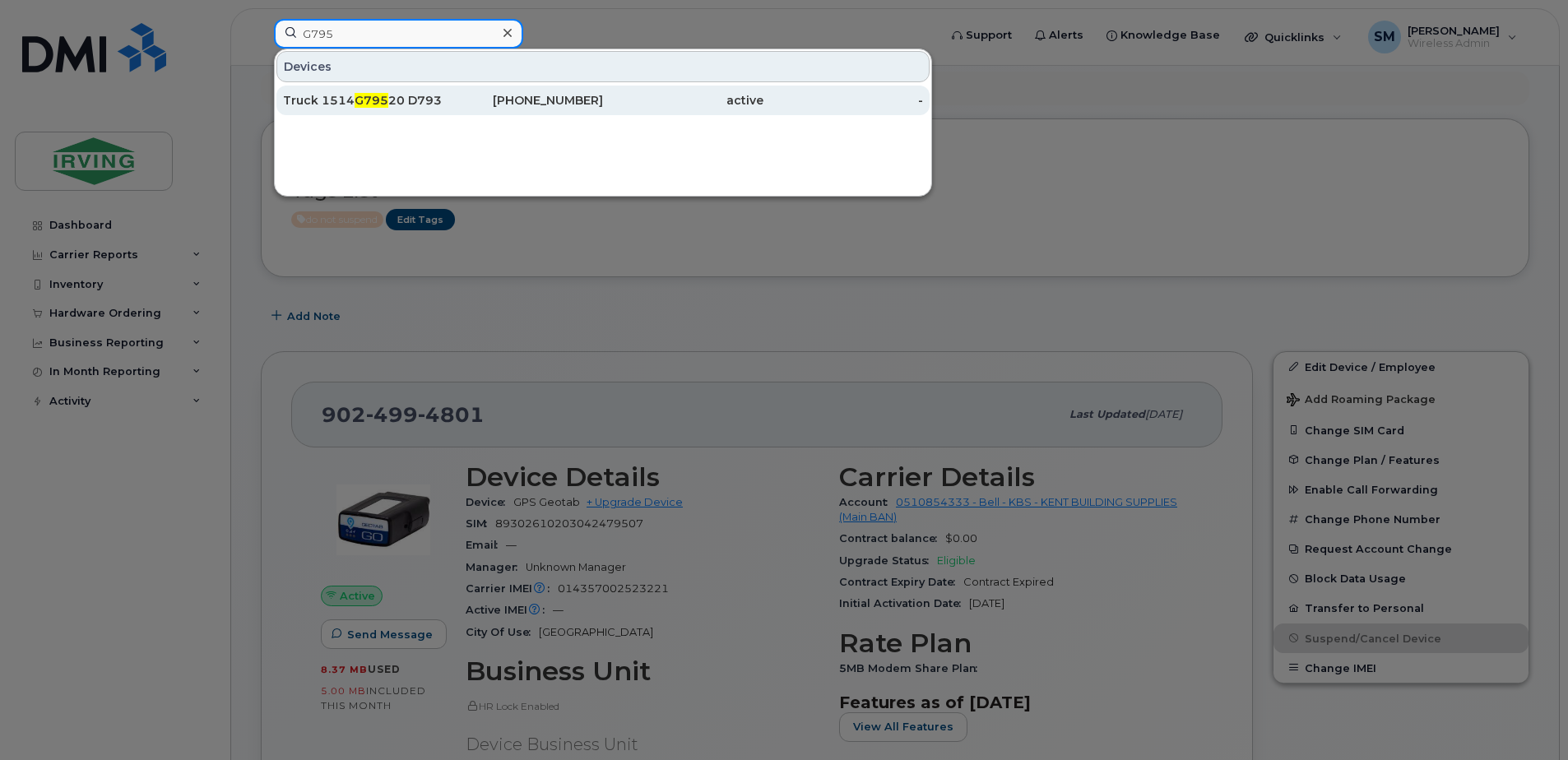
type input "G795"
click at [358, 99] on span "G795" at bounding box center [371, 100] width 33 height 15
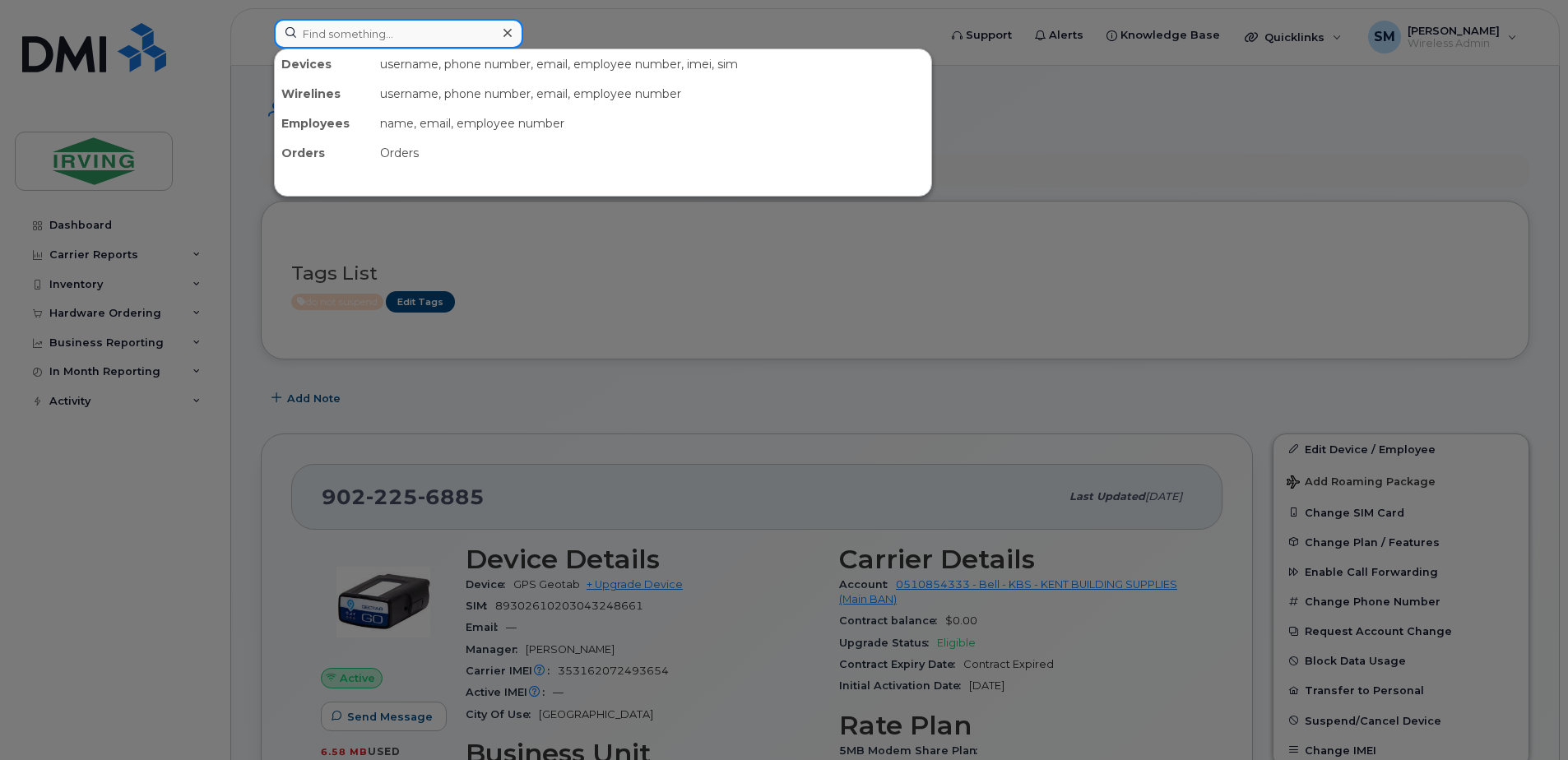
click at [336, 39] on input at bounding box center [398, 33] width 249 height 30
paste input "G75A20D79031"
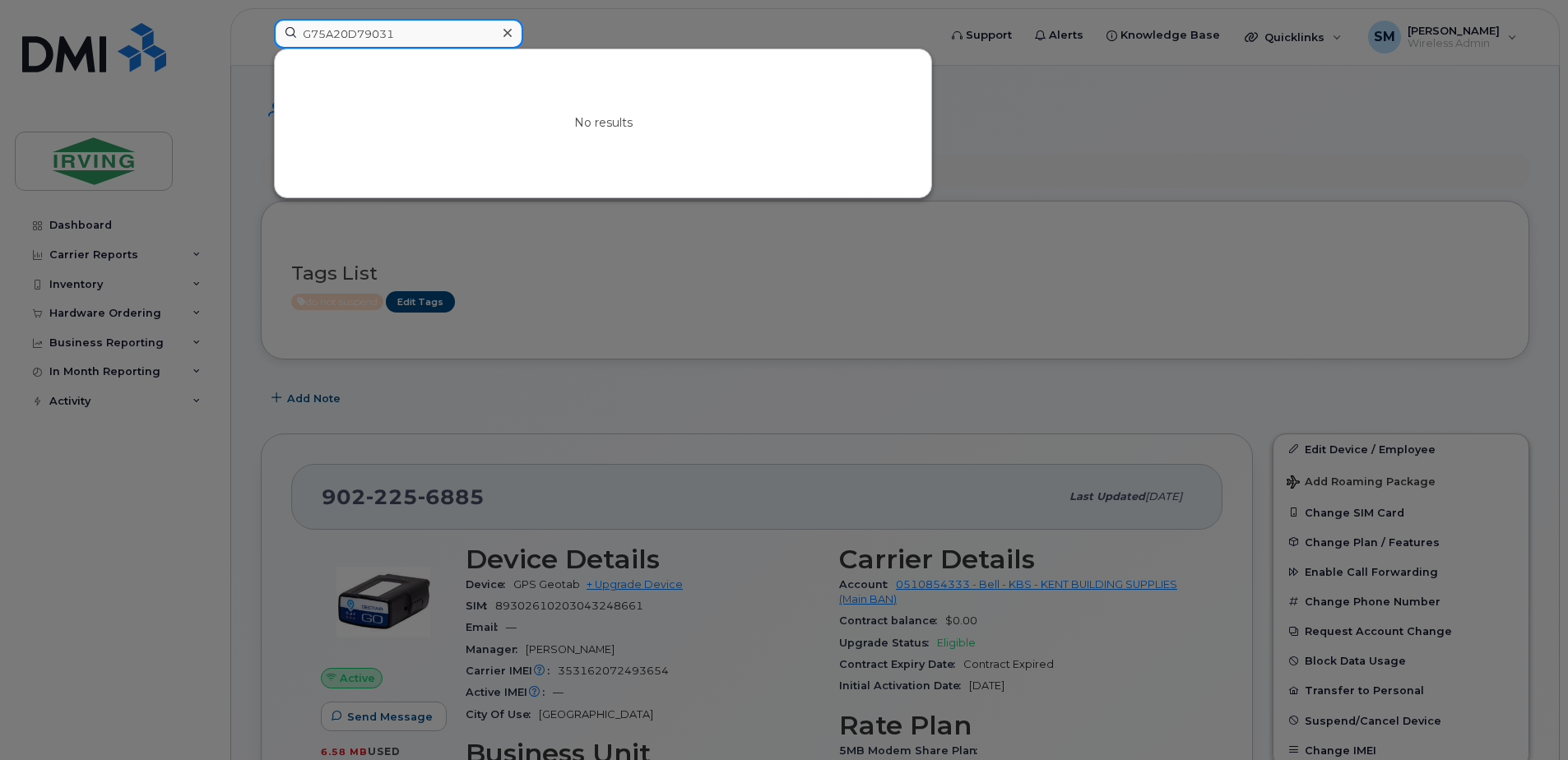
drag, startPoint x: 323, startPoint y: 25, endPoint x: 325, endPoint y: 36, distance: 11.2
click at [325, 36] on input "G75A20D79031" at bounding box center [398, 33] width 249 height 30
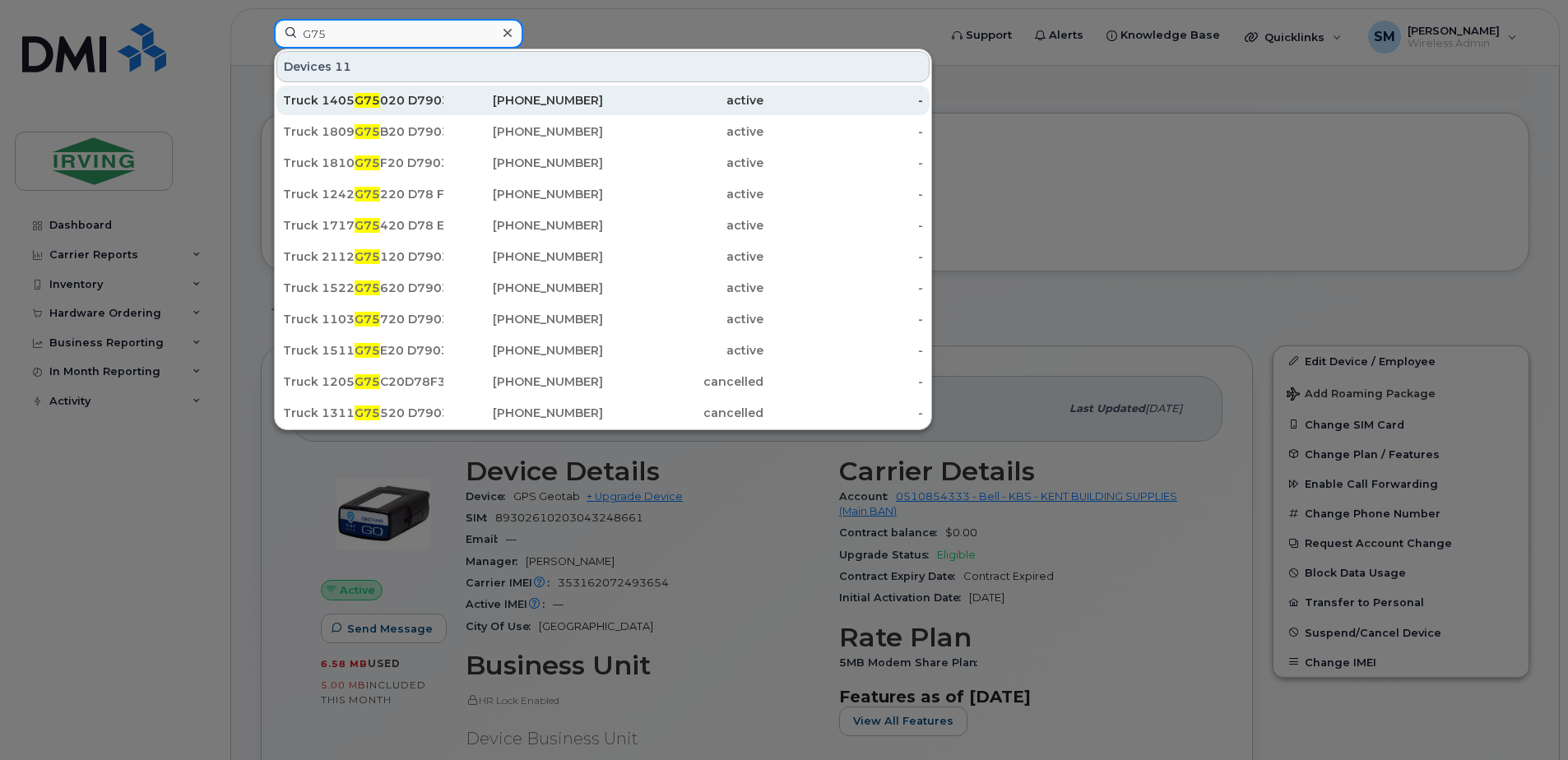
scroll to position [165, 0]
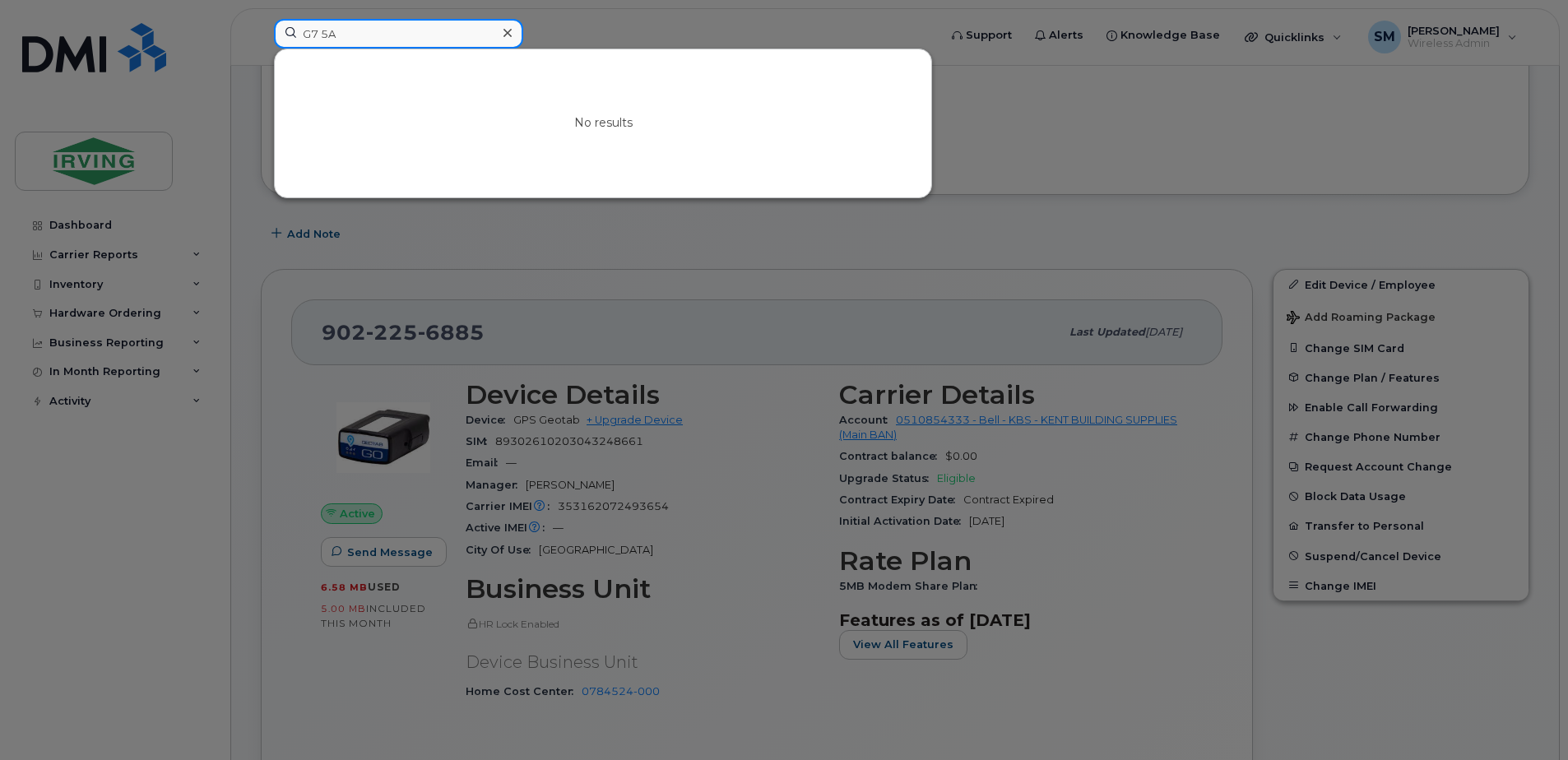
drag, startPoint x: 358, startPoint y: 31, endPoint x: 249, endPoint y: 31, distance: 109.0
click at [261, 31] on div "G7 5A No results" at bounding box center [600, 36] width 679 height 36
click at [371, 32] on input "G7 5A" at bounding box center [398, 33] width 249 height 30
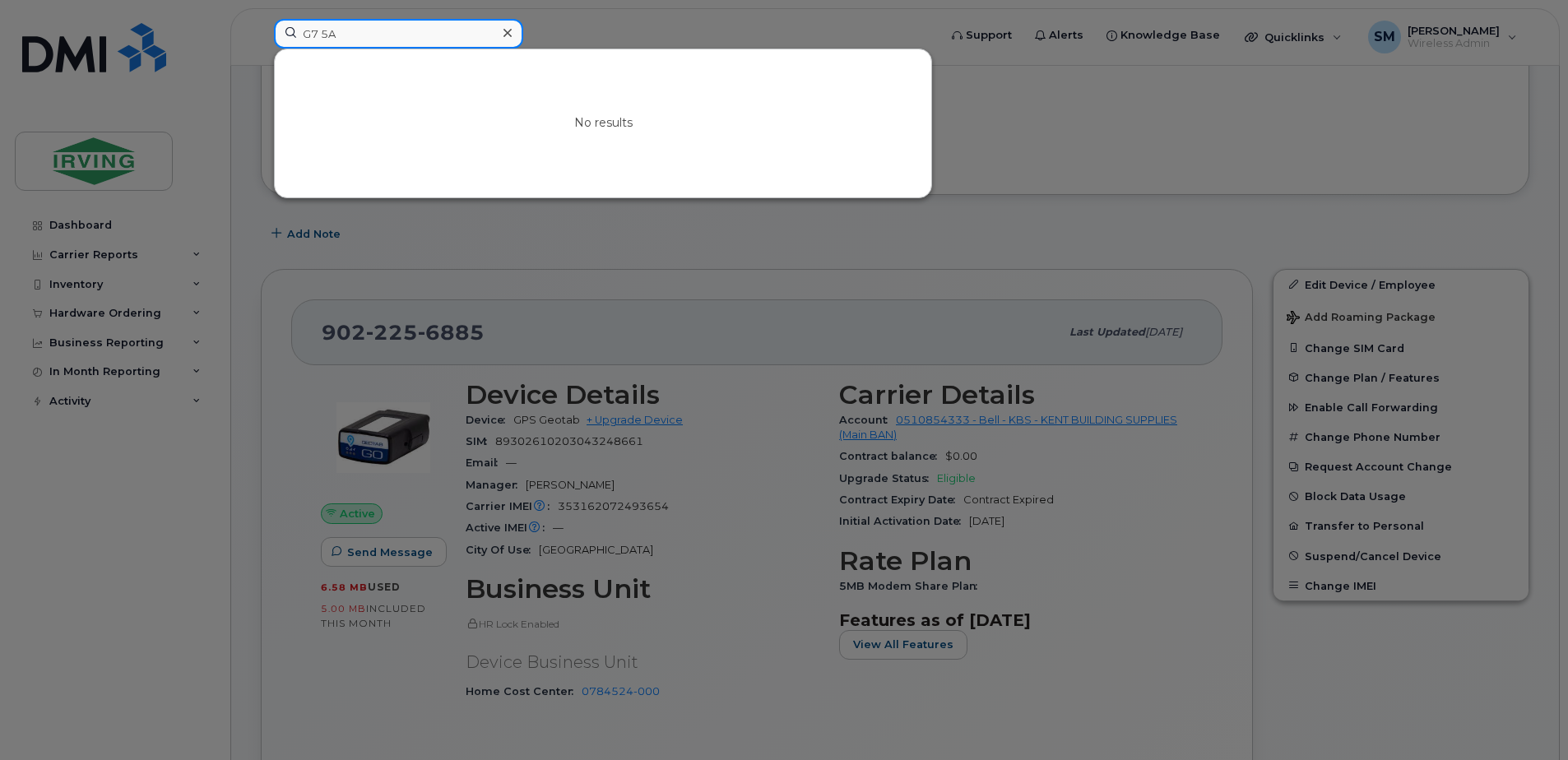
click at [389, 37] on input "G7 5A" at bounding box center [398, 33] width 249 height 30
click at [346, 29] on input "G7 5A" at bounding box center [398, 33] width 249 height 30
type input "G"
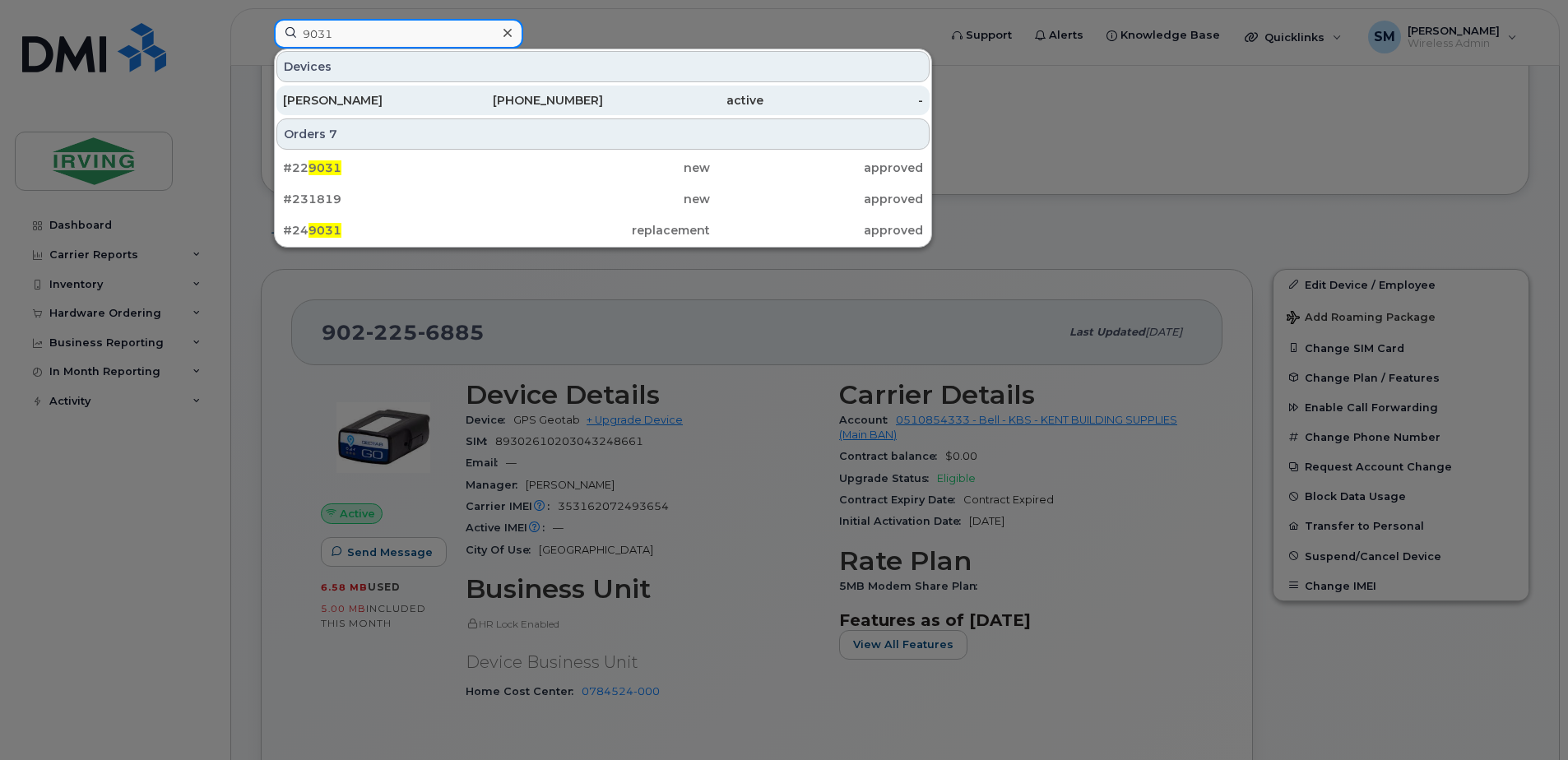
type input "9031"
click at [415, 97] on div "Yvon Levesque" at bounding box center [363, 101] width 160 height 17
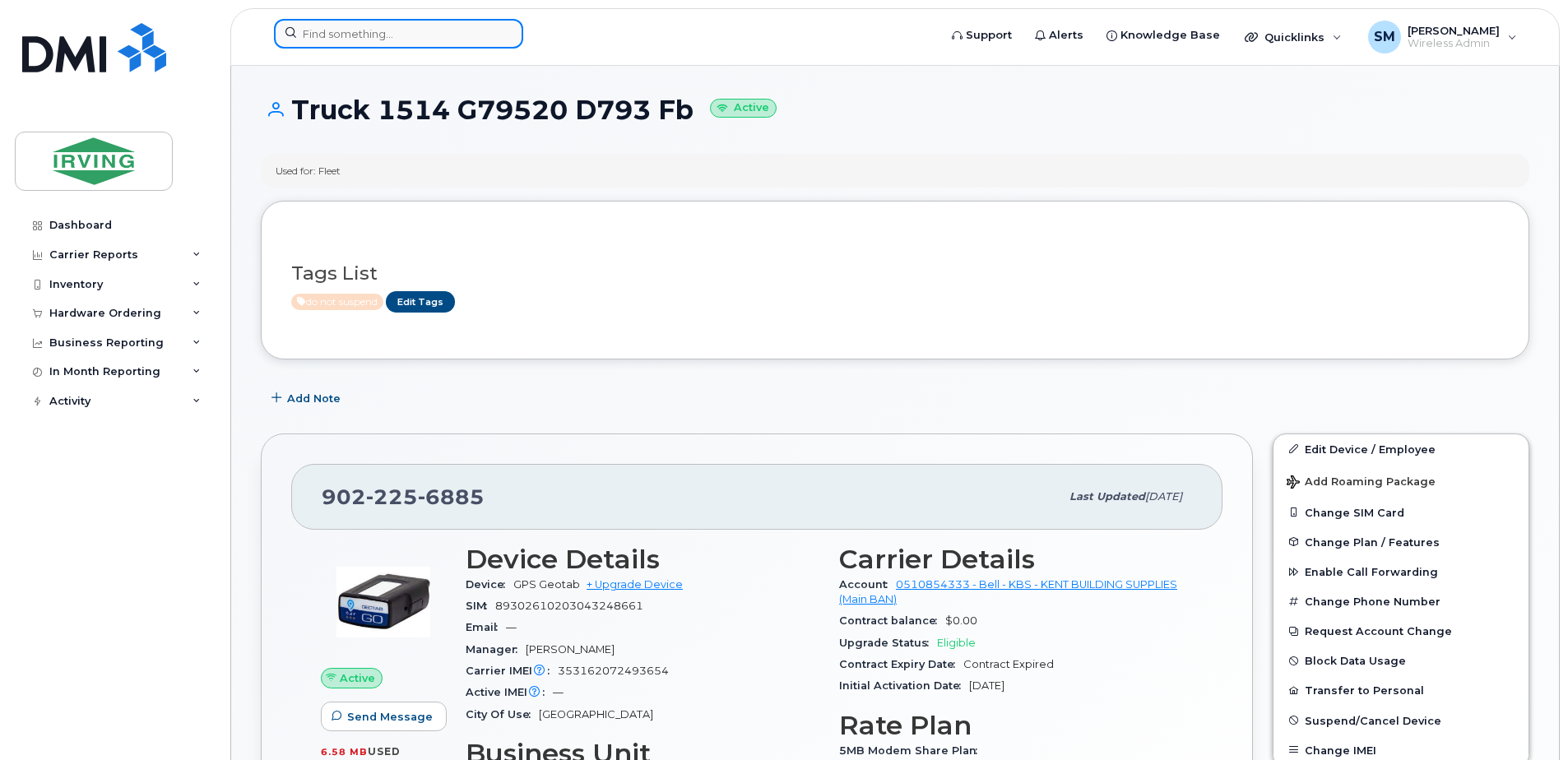
click at [325, 30] on input at bounding box center [398, 33] width 249 height 30
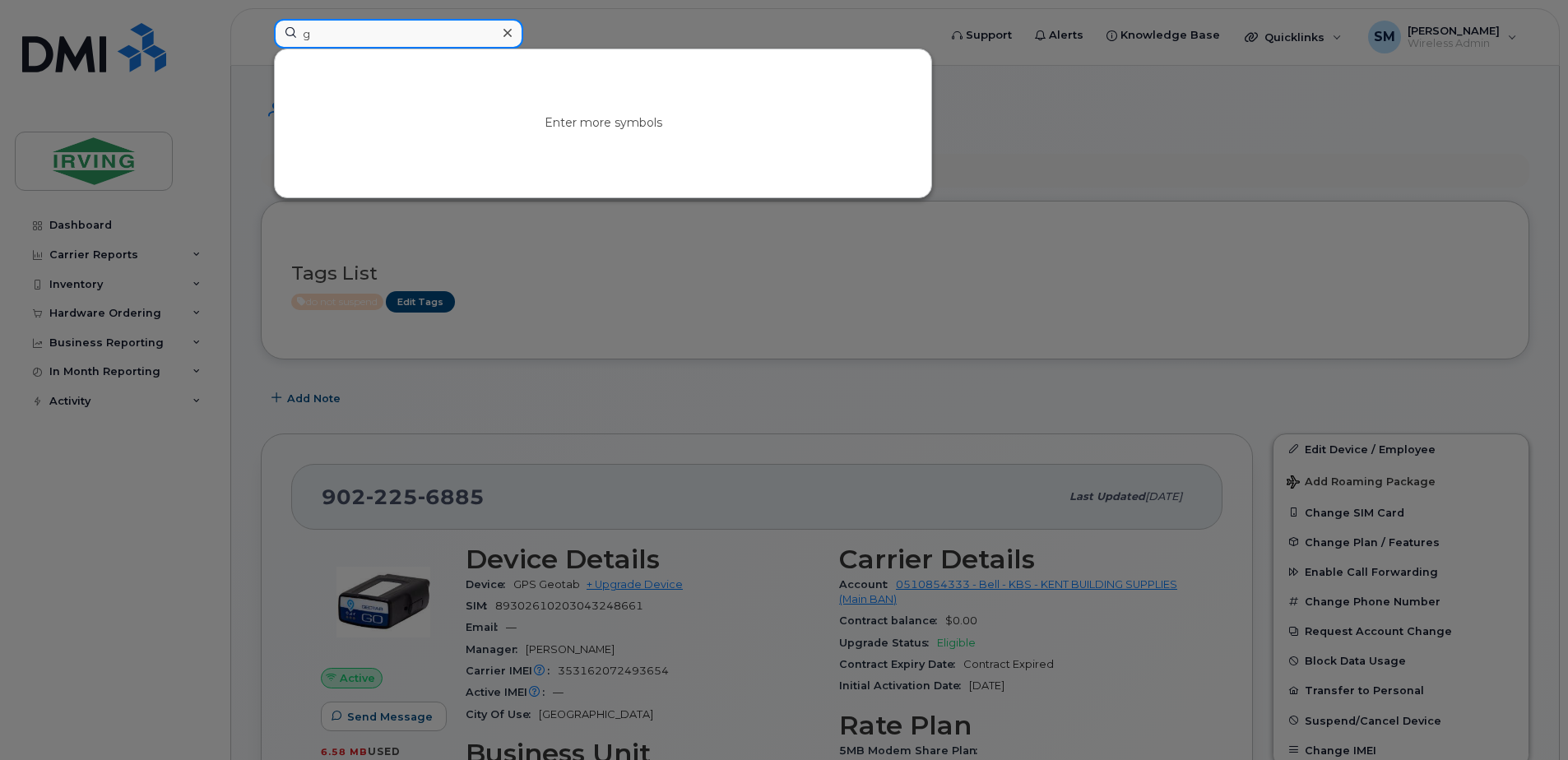
type input "g7"
drag, startPoint x: 334, startPoint y: 24, endPoint x: 301, endPoint y: 12, distance: 35.1
click at [301, 18] on div "g7 Enter more symbols" at bounding box center [600, 36] width 679 height 36
type input "G75A20D"
drag, startPoint x: 373, startPoint y: 42, endPoint x: 201, endPoint y: 31, distance: 172.4
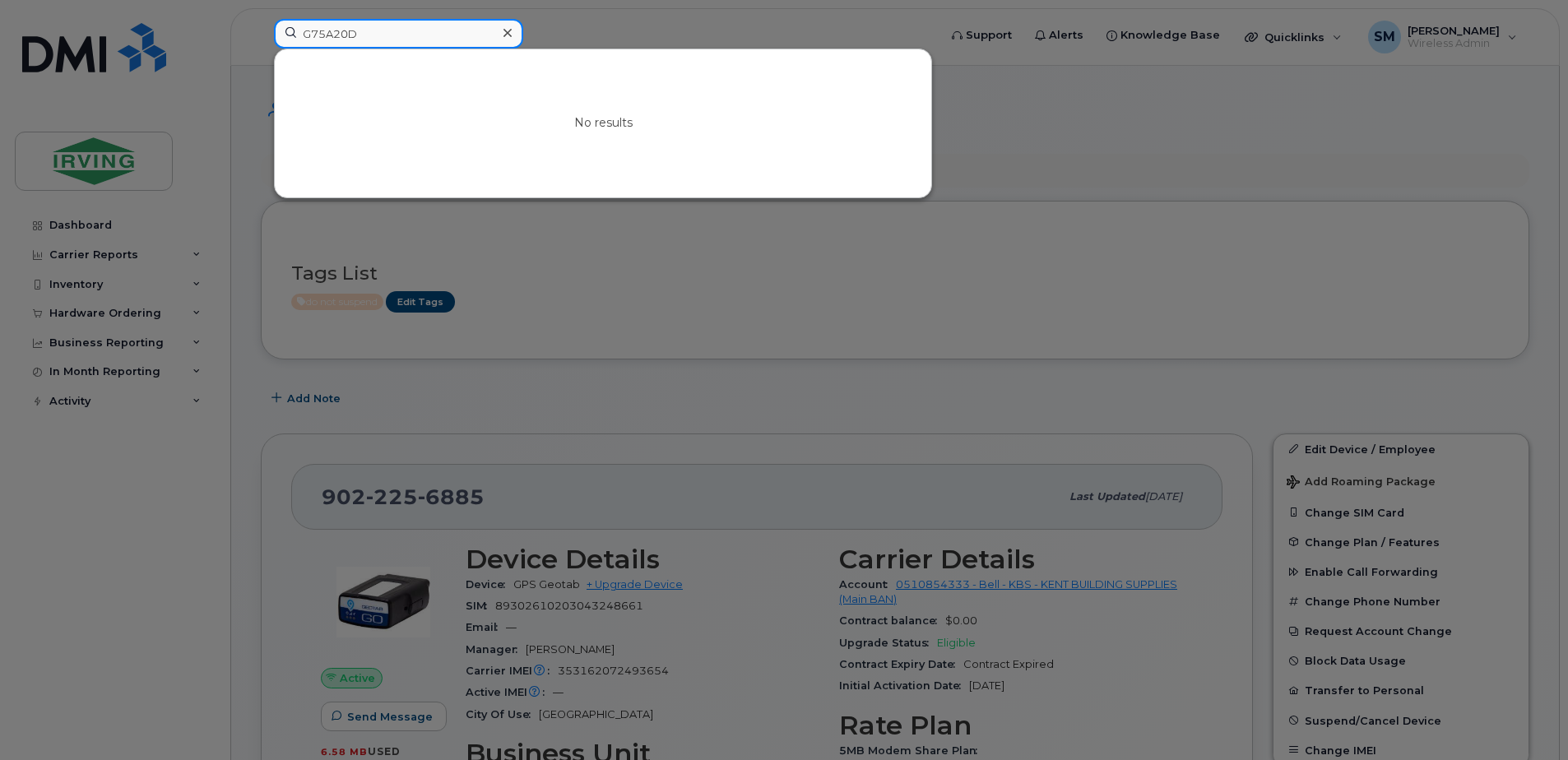
click at [261, 31] on div "G75A20D No results" at bounding box center [600, 36] width 679 height 36
paste input "G75A20D79031"
drag, startPoint x: 389, startPoint y: 34, endPoint x: 324, endPoint y: 36, distance: 65.0
click at [324, 36] on input "G75A20D79031" at bounding box center [398, 33] width 249 height 30
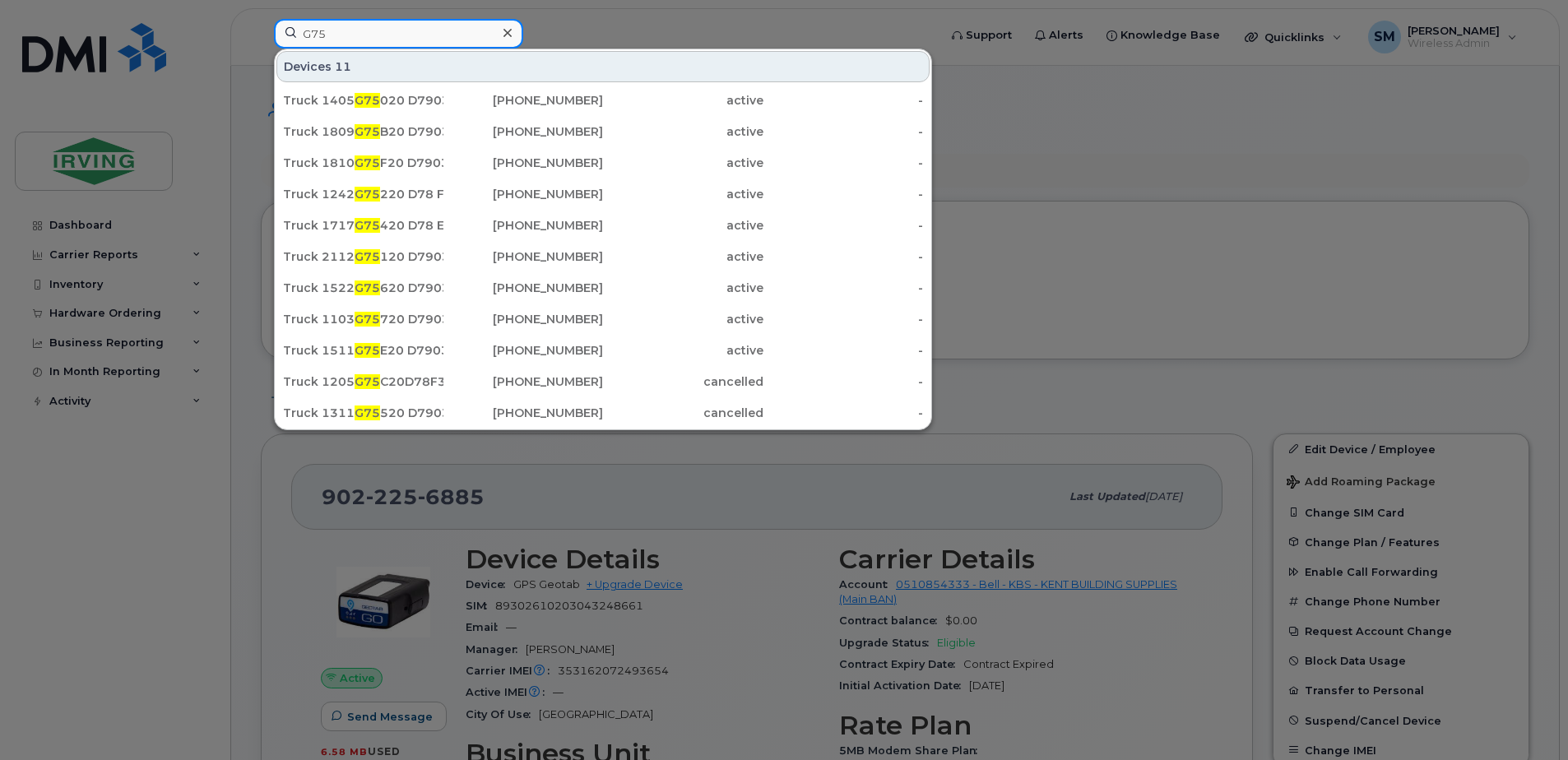
type input "G75"
click at [501, 32] on div at bounding box center [507, 33] width 24 height 24
